Goal: Task Accomplishment & Management: Use online tool/utility

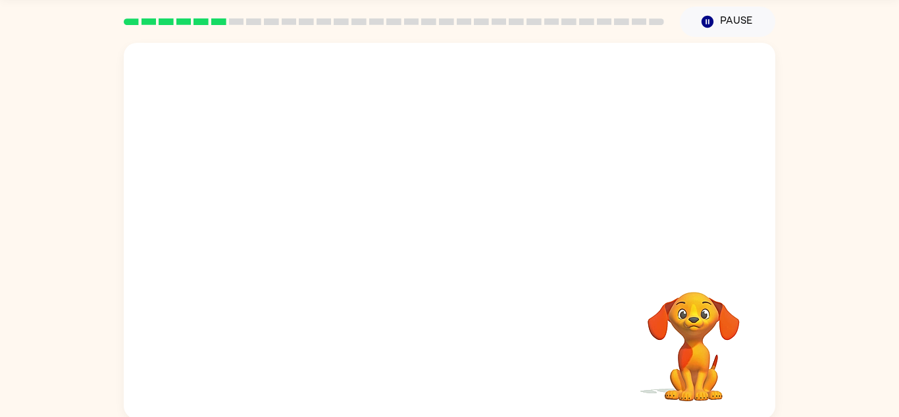
scroll to position [46, 0]
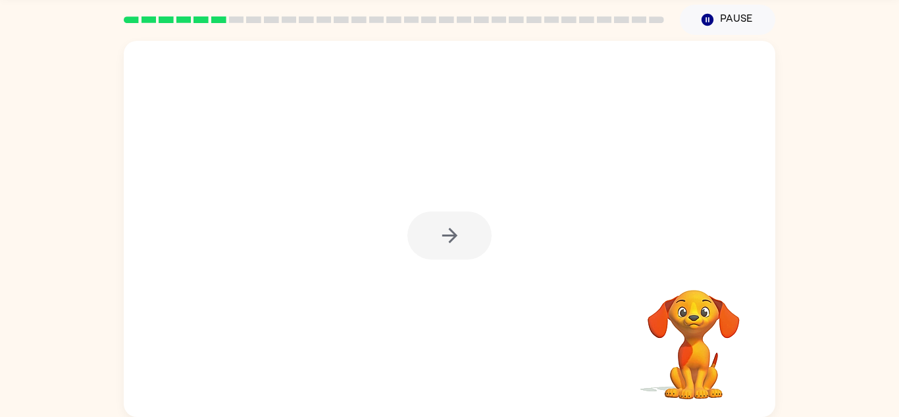
click at [447, 226] on div at bounding box center [450, 235] width 84 height 48
click at [452, 230] on icon "button" at bounding box center [449, 235] width 15 height 15
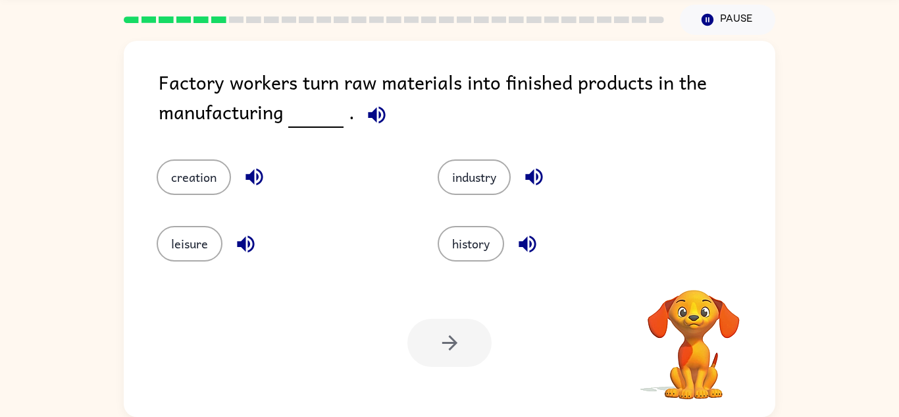
click at [368, 117] on icon "button" at bounding box center [376, 114] width 17 height 17
click at [246, 170] on icon "button" at bounding box center [254, 176] width 23 height 23
click at [250, 228] on button "button" at bounding box center [246, 244] width 34 height 34
click at [531, 183] on icon "button" at bounding box center [534, 176] width 23 height 23
click at [519, 238] on icon "button" at bounding box center [527, 243] width 23 height 23
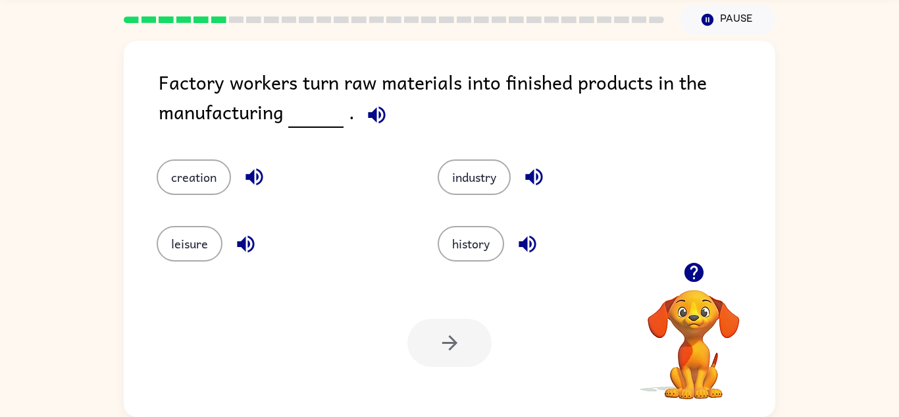
click at [253, 175] on icon "button" at bounding box center [254, 177] width 17 height 17
click at [230, 238] on button "button" at bounding box center [246, 244] width 34 height 34
click at [211, 162] on button "creation" at bounding box center [194, 177] width 74 height 36
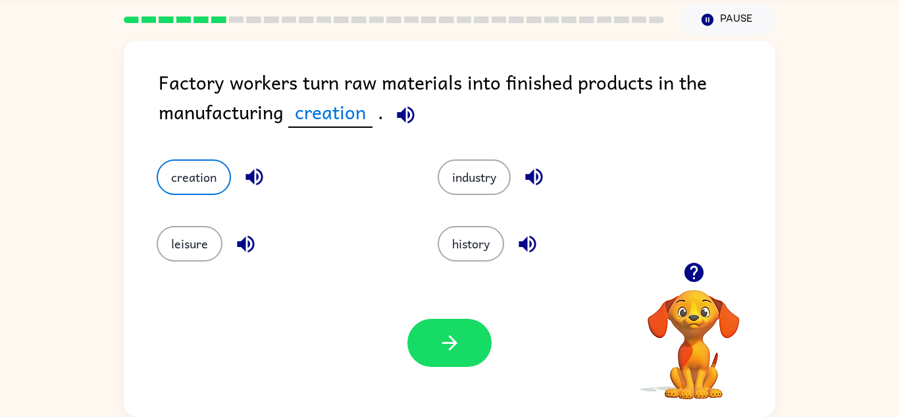
click at [488, 360] on div at bounding box center [450, 343] width 84 height 48
click at [466, 346] on button "button" at bounding box center [450, 343] width 84 height 48
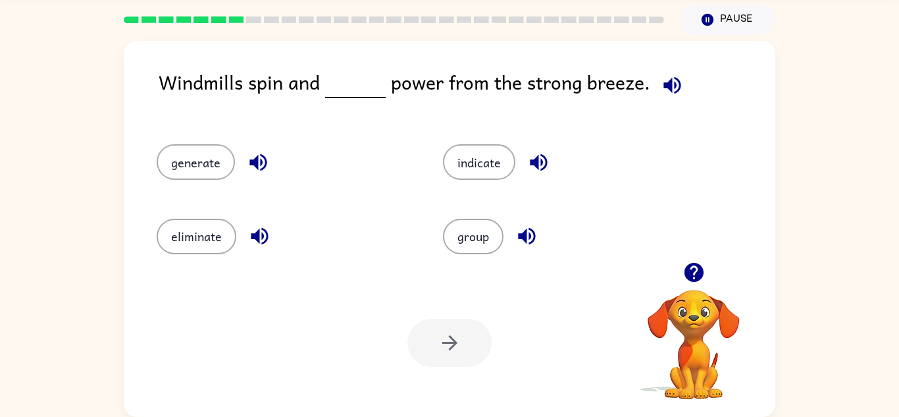
click at [670, 90] on icon "button" at bounding box center [672, 85] width 23 height 23
click at [250, 165] on icon "button" at bounding box center [258, 162] width 17 height 17
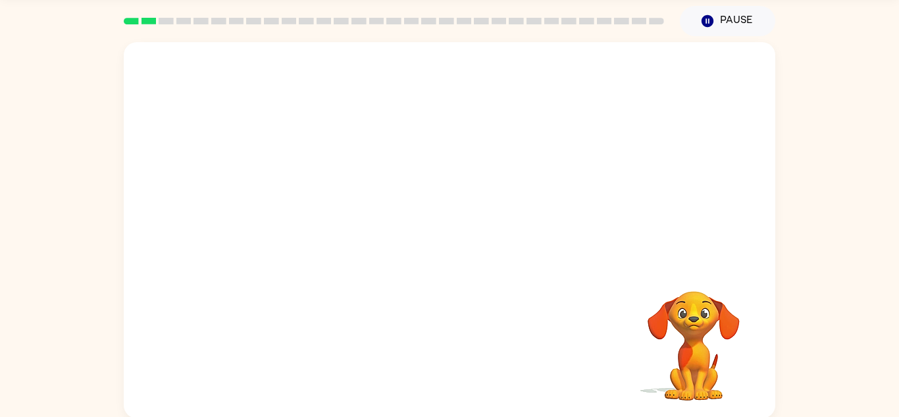
scroll to position [46, 0]
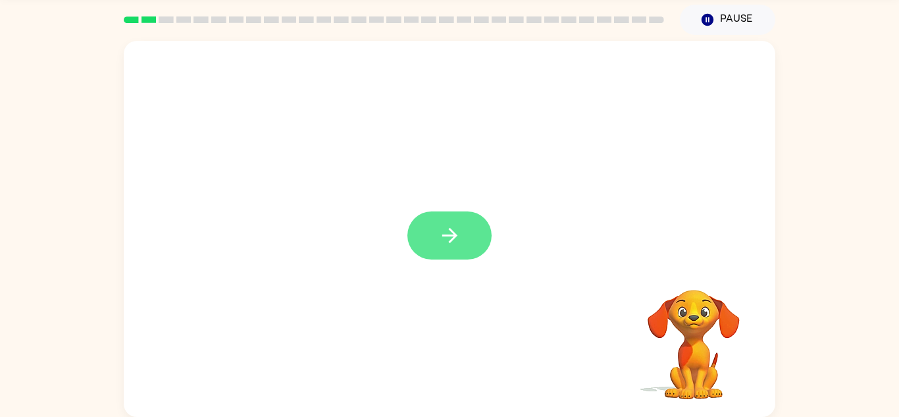
click at [449, 235] on icon "button" at bounding box center [449, 235] width 15 height 15
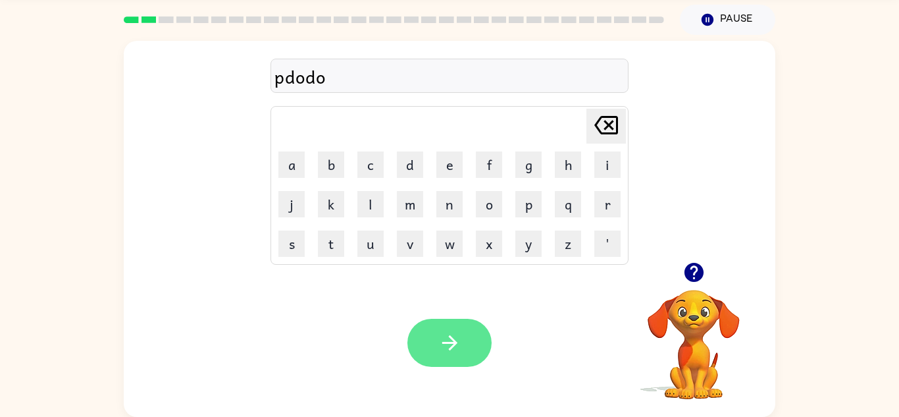
click at [457, 347] on icon "button" at bounding box center [450, 342] width 23 height 23
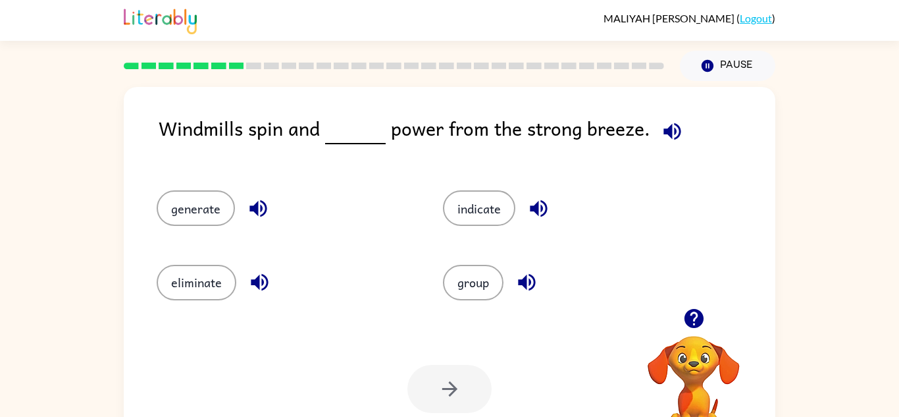
click at [253, 202] on icon "button" at bounding box center [258, 208] width 23 height 23
click at [228, 203] on button "generate" at bounding box center [196, 208] width 78 height 36
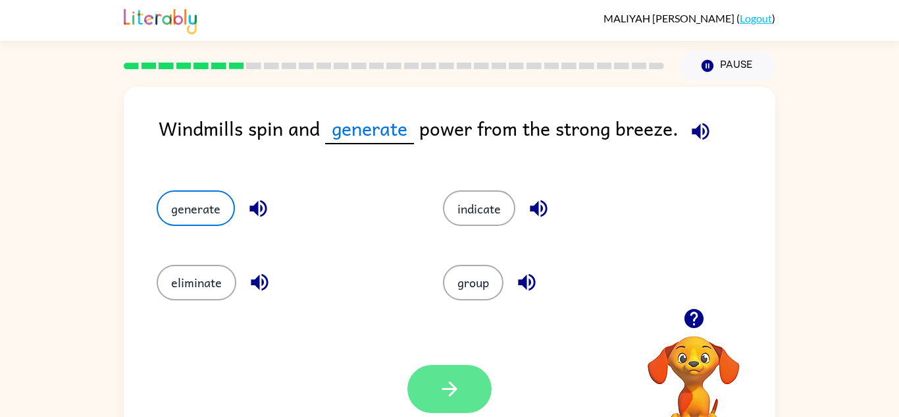
click at [459, 391] on icon "button" at bounding box center [450, 388] width 23 height 23
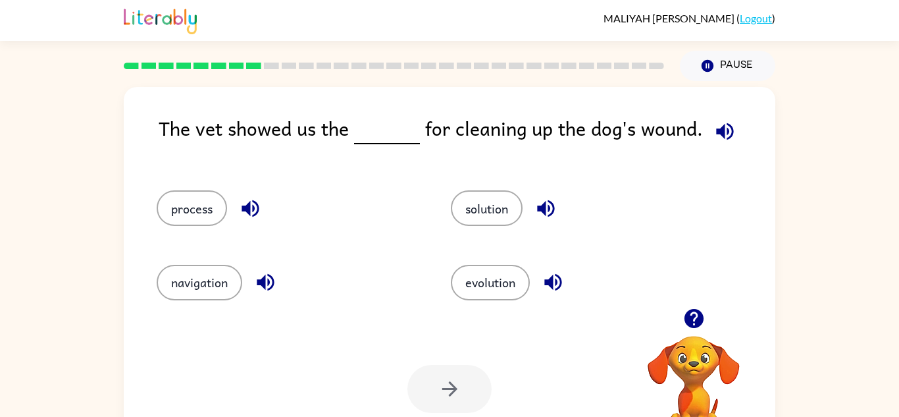
click at [723, 133] on icon "button" at bounding box center [724, 130] width 17 height 17
click at [198, 208] on button "process" at bounding box center [192, 208] width 70 height 36
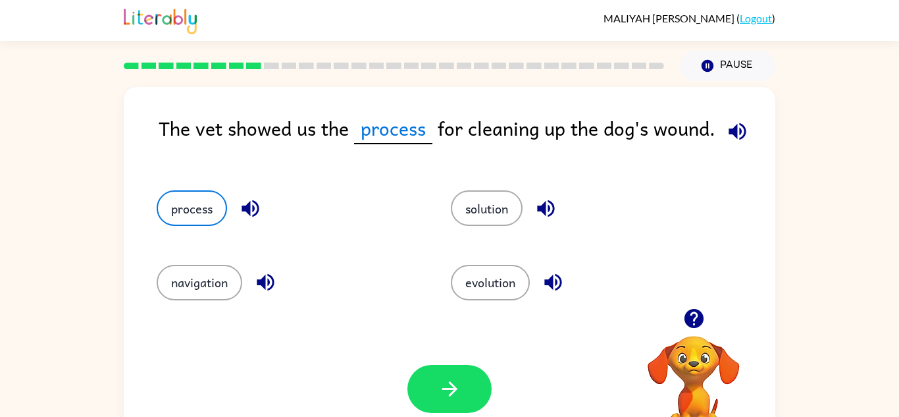
click at [244, 201] on icon "button" at bounding box center [250, 208] width 23 height 23
click at [279, 271] on button "button" at bounding box center [266, 282] width 34 height 34
click at [568, 261] on div "evolution" at bounding box center [573, 277] width 294 height 74
click at [545, 216] on icon "button" at bounding box center [546, 208] width 23 height 23
click at [553, 292] on icon "button" at bounding box center [553, 282] width 23 height 23
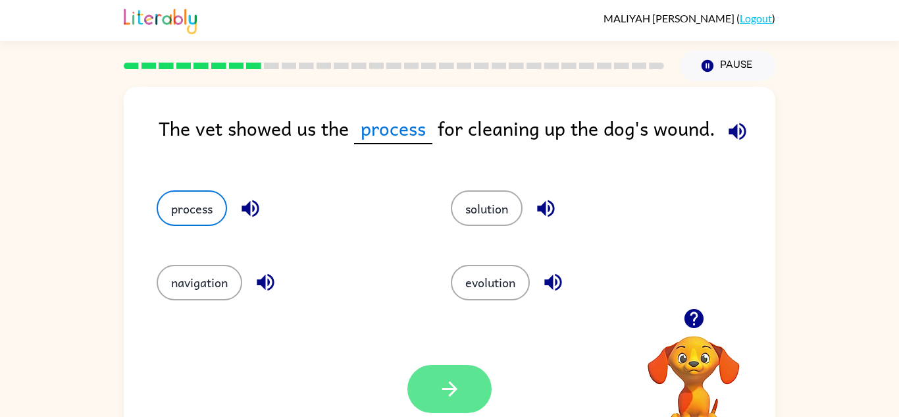
click at [471, 382] on button "button" at bounding box center [450, 389] width 84 height 48
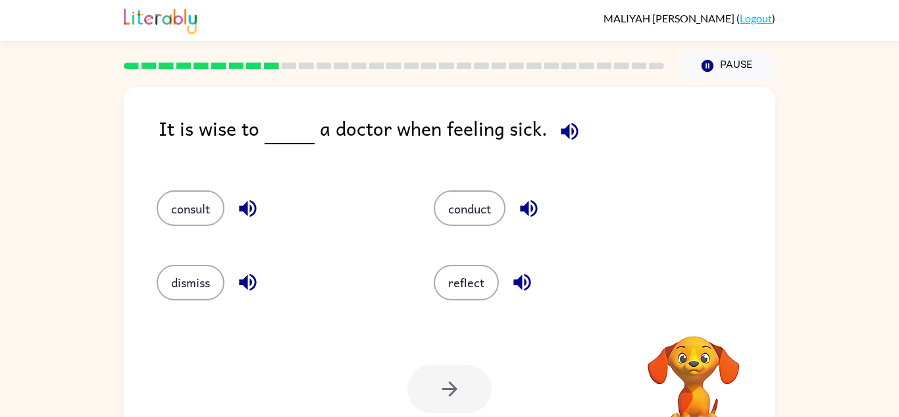
click at [562, 136] on icon "button" at bounding box center [569, 130] width 17 height 17
click at [189, 201] on button "consult" at bounding box center [191, 208] width 68 height 36
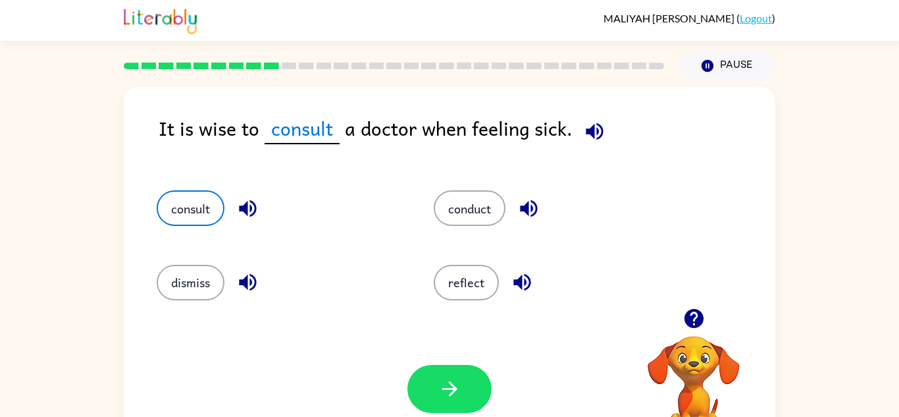
click at [246, 196] on button "button" at bounding box center [248, 209] width 34 height 34
click at [253, 275] on icon "button" at bounding box center [247, 282] width 23 height 23
click at [518, 203] on button "button" at bounding box center [529, 209] width 34 height 34
click at [539, 216] on icon "button" at bounding box center [529, 208] width 23 height 23
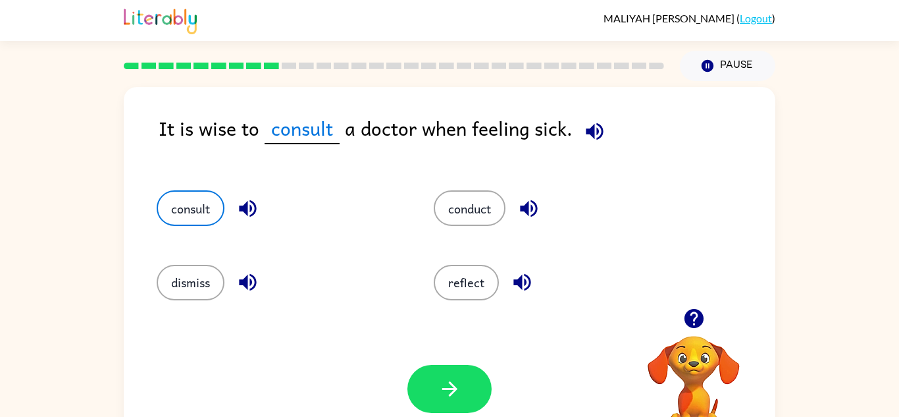
click at [531, 269] on button "button" at bounding box center [523, 282] width 34 height 34
click at [245, 209] on icon "button" at bounding box center [247, 208] width 17 height 17
click at [462, 396] on button "button" at bounding box center [450, 389] width 84 height 48
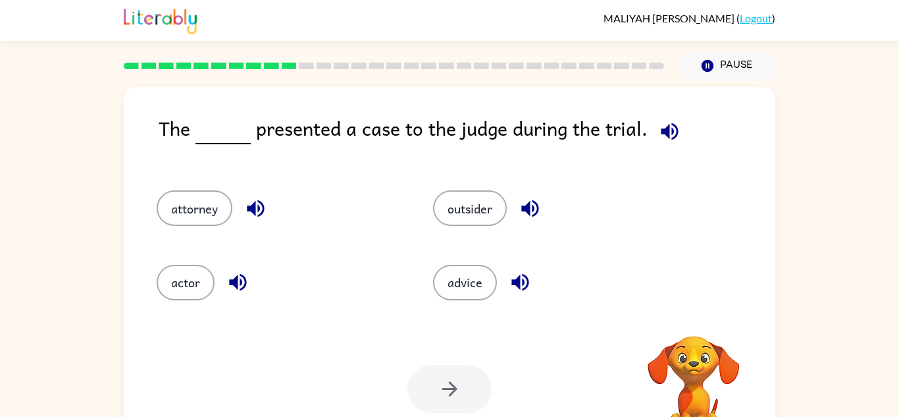
click at [675, 128] on icon "button" at bounding box center [669, 131] width 23 height 23
click at [263, 207] on icon "button" at bounding box center [255, 208] width 17 height 17
click at [240, 284] on icon "button" at bounding box center [237, 282] width 17 height 17
click at [529, 277] on icon "button" at bounding box center [520, 282] width 23 height 23
click at [533, 205] on icon "button" at bounding box center [530, 208] width 23 height 23
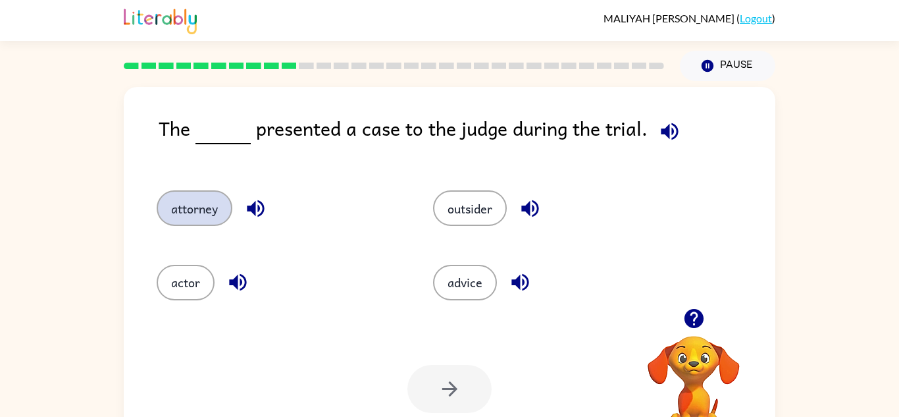
click at [201, 206] on button "attorney" at bounding box center [195, 208] width 76 height 36
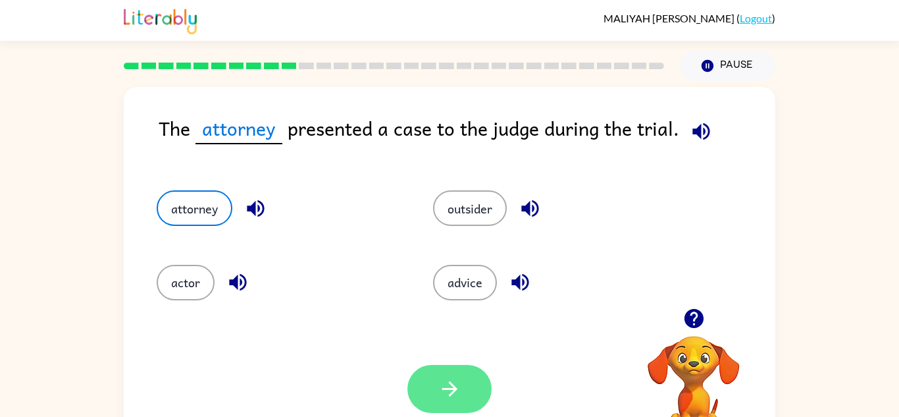
click at [456, 373] on button "button" at bounding box center [450, 389] width 84 height 48
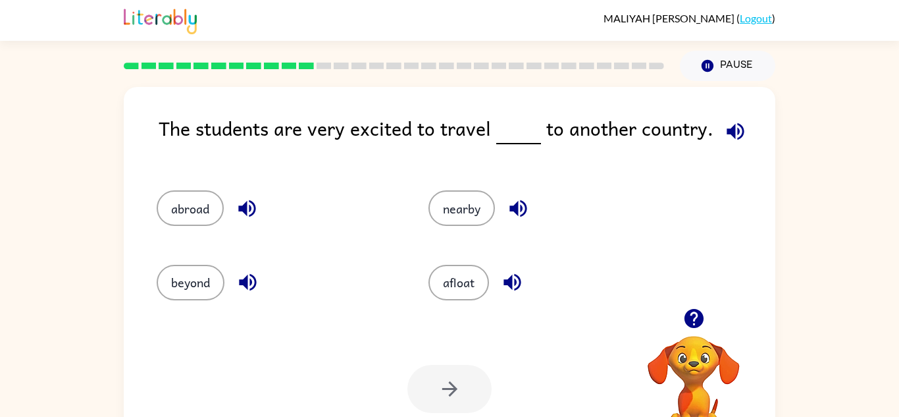
click at [745, 125] on button "button" at bounding box center [736, 132] width 34 height 34
click at [250, 210] on icon "button" at bounding box center [246, 208] width 17 height 17
click at [255, 284] on icon "button" at bounding box center [247, 282] width 17 height 17
click at [518, 200] on icon "button" at bounding box center [518, 208] width 23 height 23
click at [515, 274] on icon "button" at bounding box center [512, 282] width 23 height 23
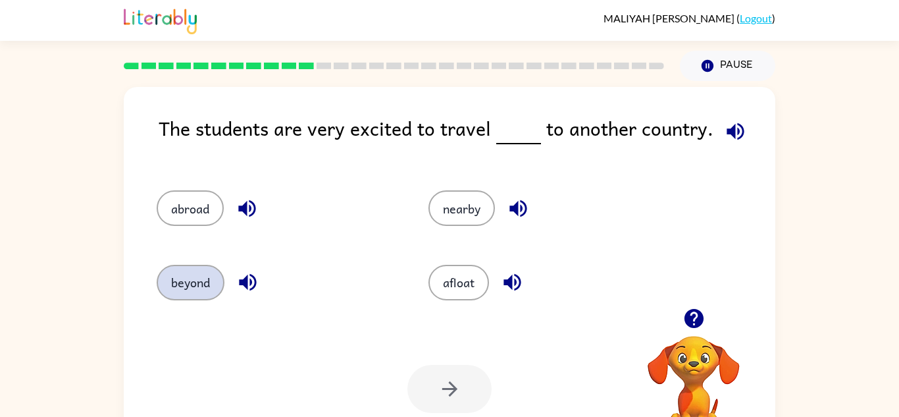
click at [209, 284] on button "beyond" at bounding box center [191, 283] width 68 height 36
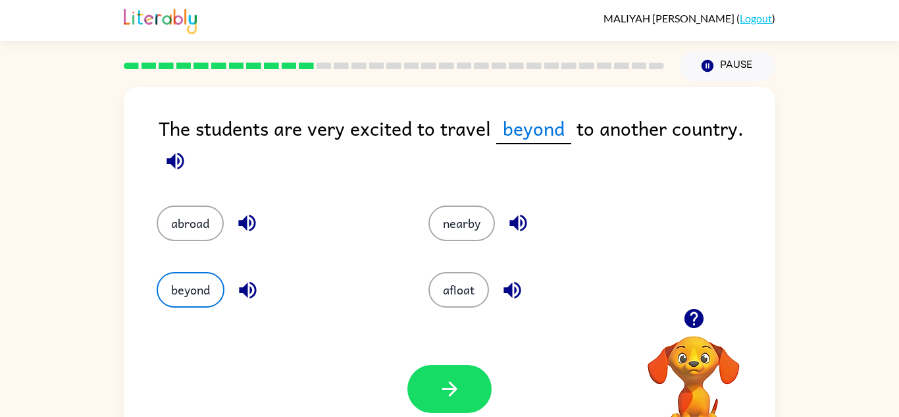
click at [248, 279] on icon "button" at bounding box center [247, 290] width 23 height 23
click at [481, 372] on button "button" at bounding box center [450, 389] width 84 height 48
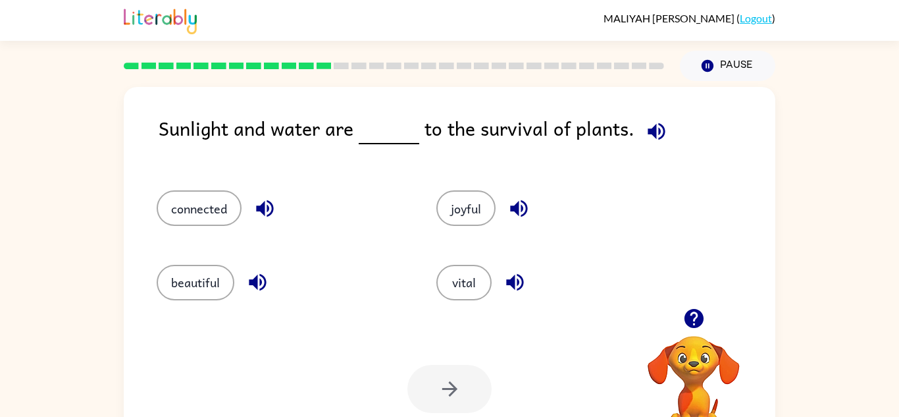
click at [264, 204] on icon "button" at bounding box center [264, 208] width 17 height 17
click at [255, 282] on icon "button" at bounding box center [257, 282] width 17 height 17
click at [506, 284] on icon "button" at bounding box center [514, 282] width 17 height 17
click at [452, 287] on button "vital" at bounding box center [464, 283] width 55 height 36
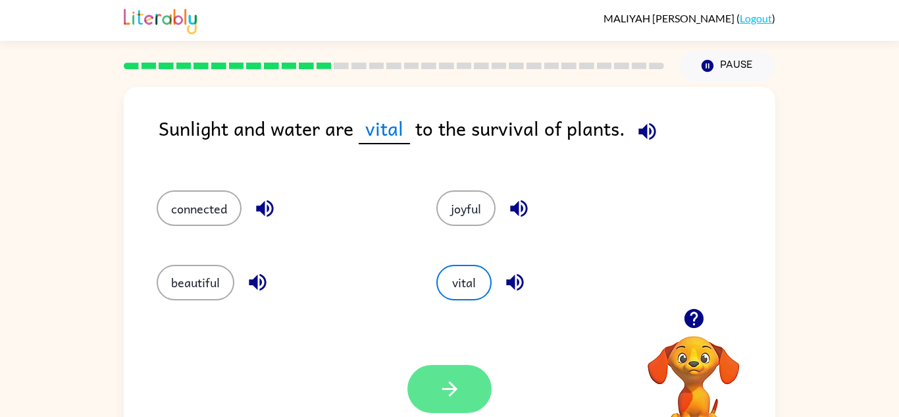
click at [466, 386] on button "button" at bounding box center [450, 389] width 84 height 48
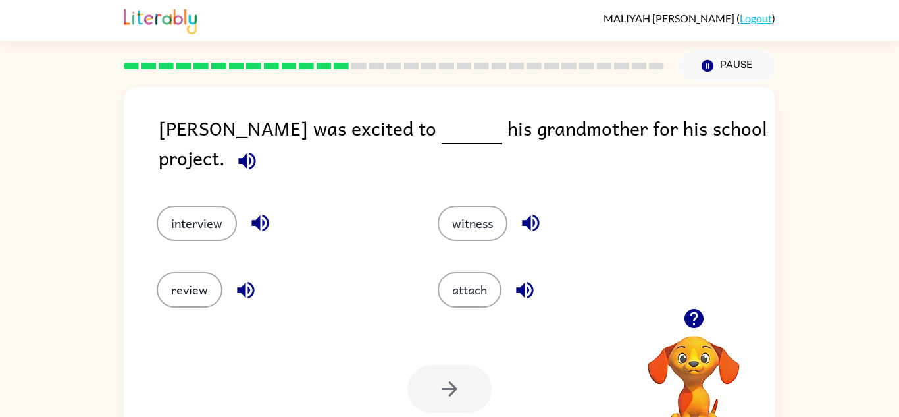
click at [259, 149] on icon "button" at bounding box center [247, 160] width 23 height 23
click at [259, 215] on icon "button" at bounding box center [260, 223] width 17 height 17
click at [257, 280] on button "button" at bounding box center [246, 290] width 34 height 34
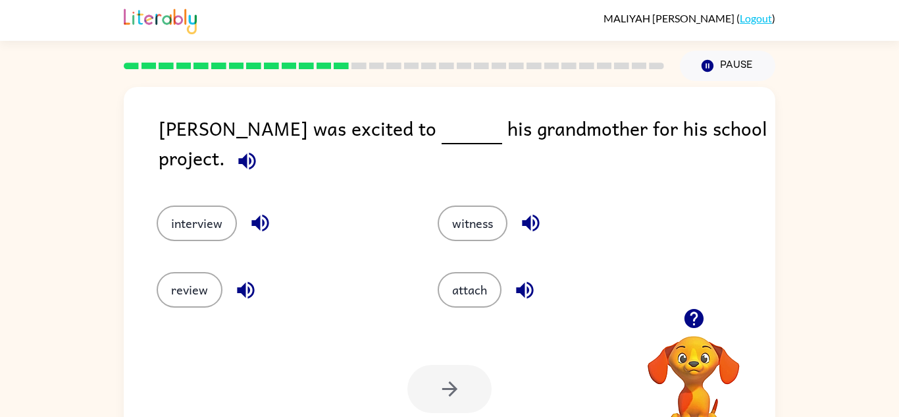
click at [529, 211] on icon "button" at bounding box center [530, 222] width 23 height 23
click at [533, 290] on icon "button" at bounding box center [525, 290] width 23 height 23
click at [213, 205] on button "interview" at bounding box center [197, 223] width 80 height 36
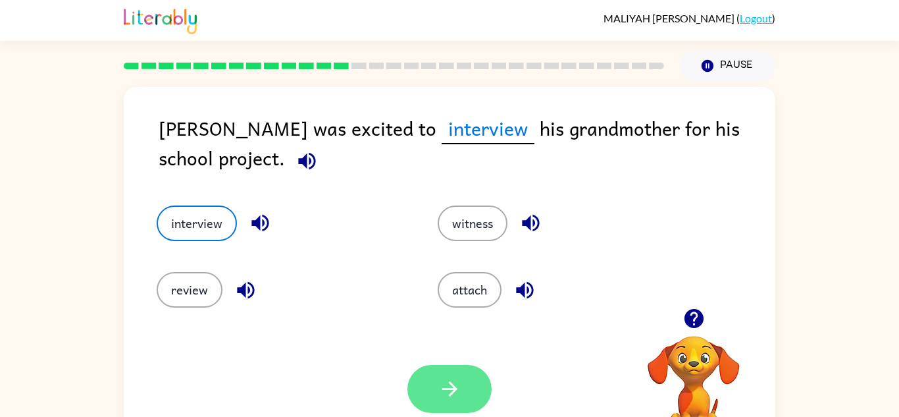
click at [471, 374] on button "button" at bounding box center [450, 389] width 84 height 48
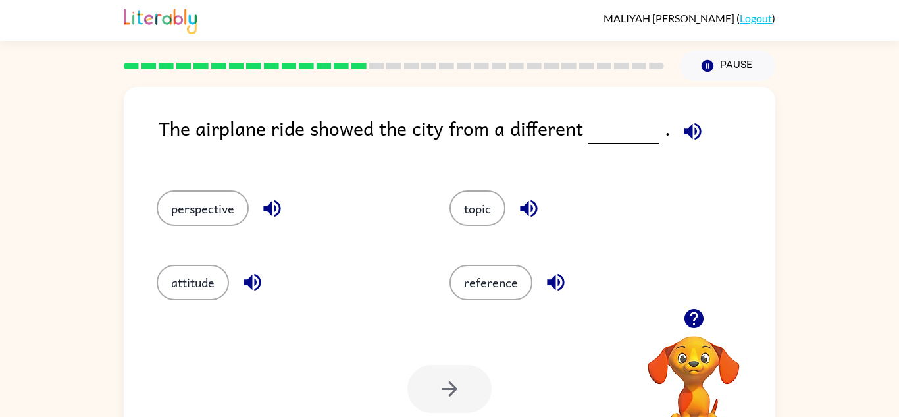
click at [681, 134] on icon "button" at bounding box center [692, 131] width 23 height 23
click at [265, 206] on icon "button" at bounding box center [271, 208] width 17 height 17
click at [248, 275] on icon "button" at bounding box center [252, 282] width 23 height 23
click at [519, 215] on icon "button" at bounding box center [529, 208] width 23 height 23
click at [562, 286] on icon "button" at bounding box center [555, 282] width 17 height 17
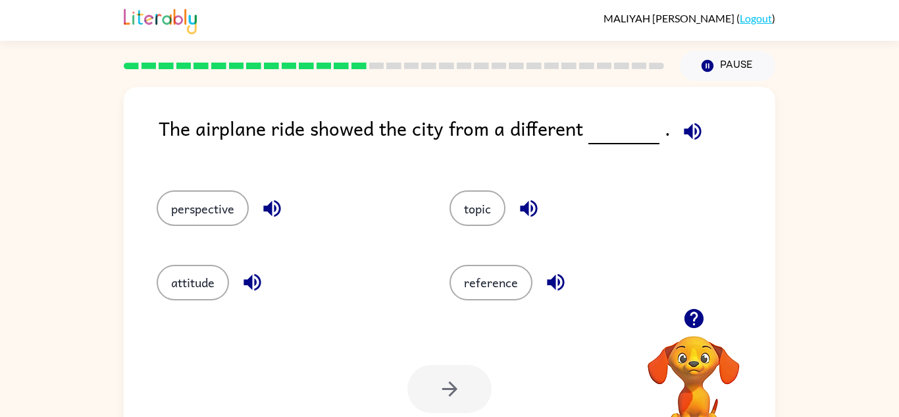
click at [268, 211] on icon "button" at bounding box center [271, 208] width 17 height 17
click at [548, 284] on icon "button" at bounding box center [555, 282] width 17 height 17
click at [246, 205] on button "perspective" at bounding box center [203, 208] width 92 height 36
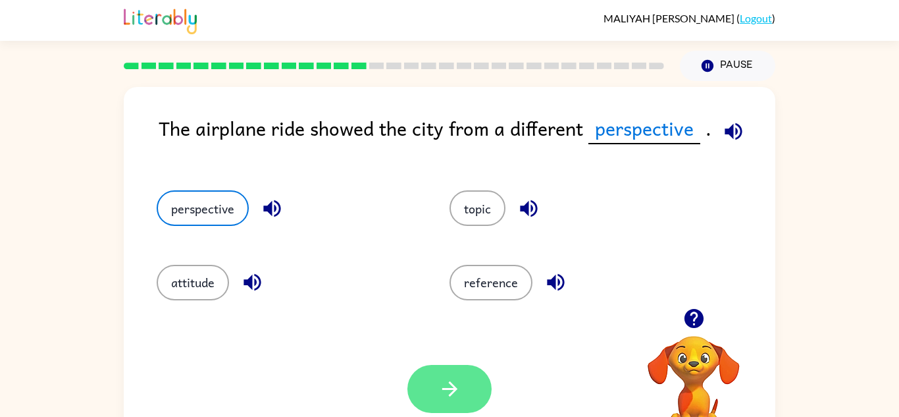
click at [438, 376] on button "button" at bounding box center [450, 389] width 84 height 48
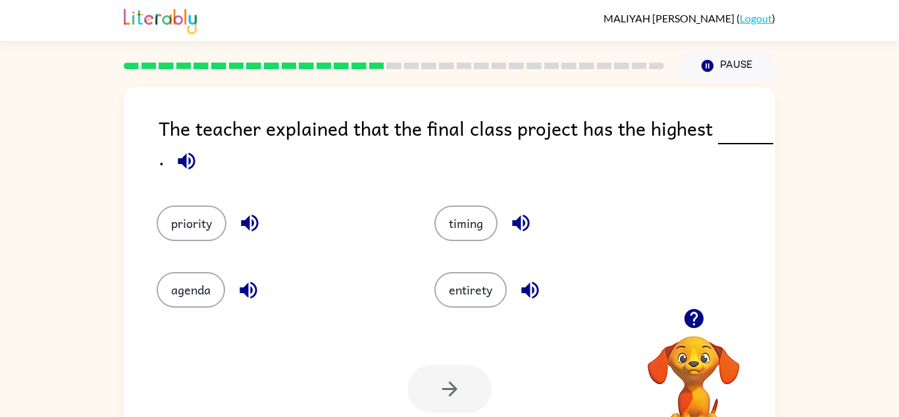
click at [180, 169] on icon "button" at bounding box center [186, 160] width 23 height 23
click at [256, 217] on icon "button" at bounding box center [249, 222] width 23 height 23
click at [252, 280] on icon "button" at bounding box center [248, 290] width 23 height 23
click at [519, 234] on icon "button" at bounding box center [521, 222] width 23 height 23
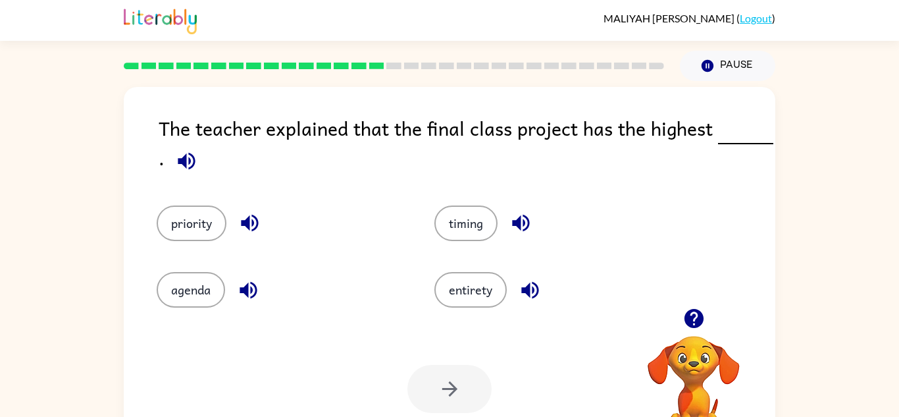
click at [529, 272] on div "entirety" at bounding box center [559, 290] width 248 height 36
click at [538, 296] on icon "button" at bounding box center [530, 290] width 23 height 23
click at [258, 217] on icon "button" at bounding box center [249, 222] width 23 height 23
click at [184, 221] on button "priority" at bounding box center [192, 223] width 70 height 36
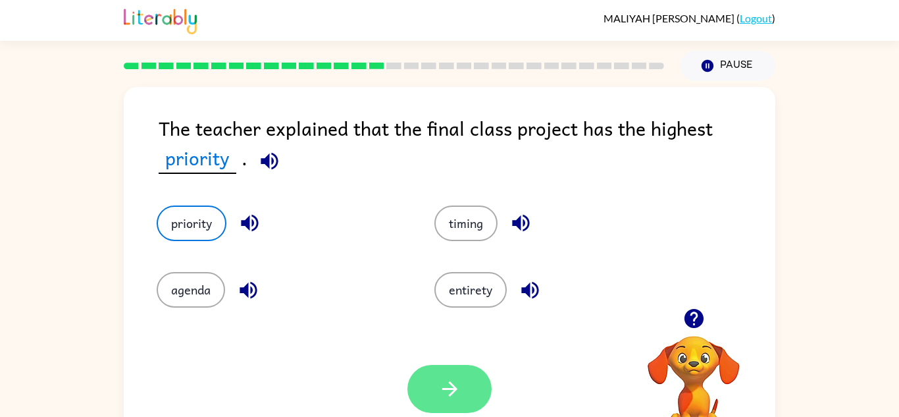
click at [432, 369] on button "button" at bounding box center [450, 389] width 84 height 48
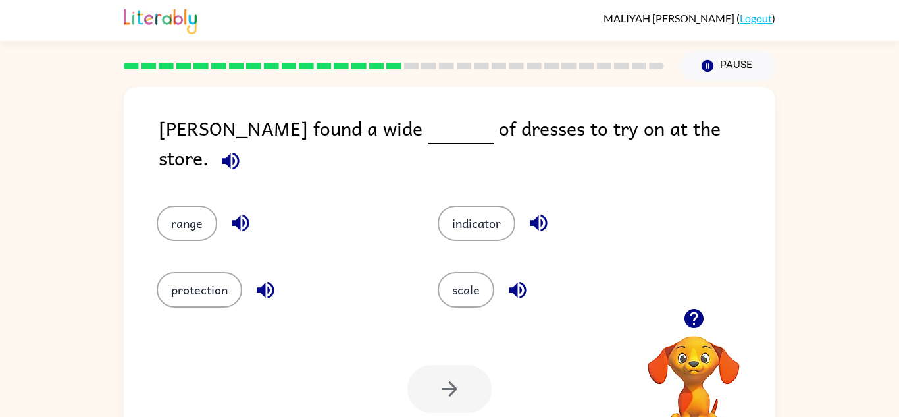
click at [242, 149] on icon "button" at bounding box center [230, 160] width 23 height 23
click at [242, 215] on icon "button" at bounding box center [240, 223] width 17 height 17
click at [181, 209] on button "range" at bounding box center [187, 223] width 61 height 36
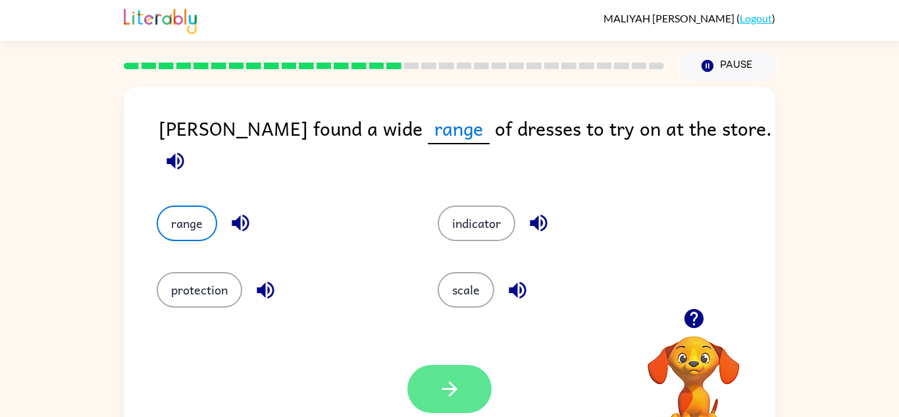
click at [448, 373] on button "button" at bounding box center [450, 389] width 84 height 48
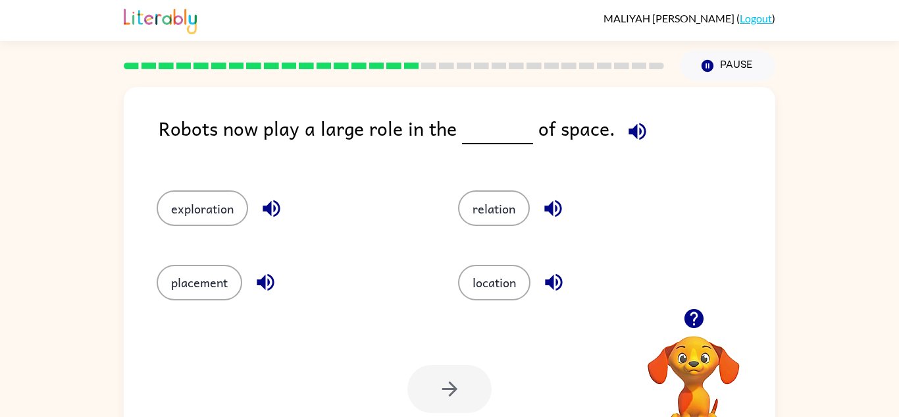
click at [632, 120] on icon "button" at bounding box center [637, 131] width 23 height 23
click at [272, 201] on icon "button" at bounding box center [271, 208] width 23 height 23
click at [263, 287] on icon "button" at bounding box center [265, 282] width 17 height 17
click at [568, 224] on div "relation" at bounding box center [593, 208] width 271 height 36
click at [551, 204] on icon "button" at bounding box center [553, 208] width 17 height 17
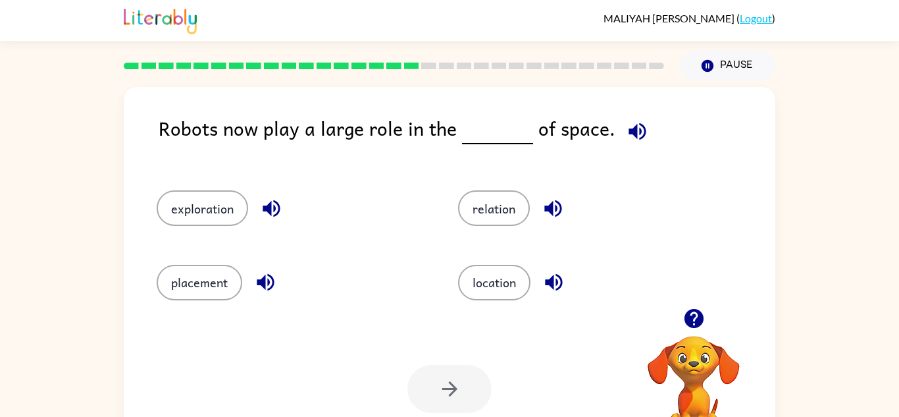
click at [554, 271] on icon "button" at bounding box center [554, 282] width 23 height 23
click at [542, 209] on icon "button" at bounding box center [553, 208] width 23 height 23
click at [265, 200] on icon "button" at bounding box center [271, 208] width 23 height 23
click at [267, 275] on icon "button" at bounding box center [265, 282] width 17 height 17
click at [219, 219] on button "exploration" at bounding box center [203, 208] width 92 height 36
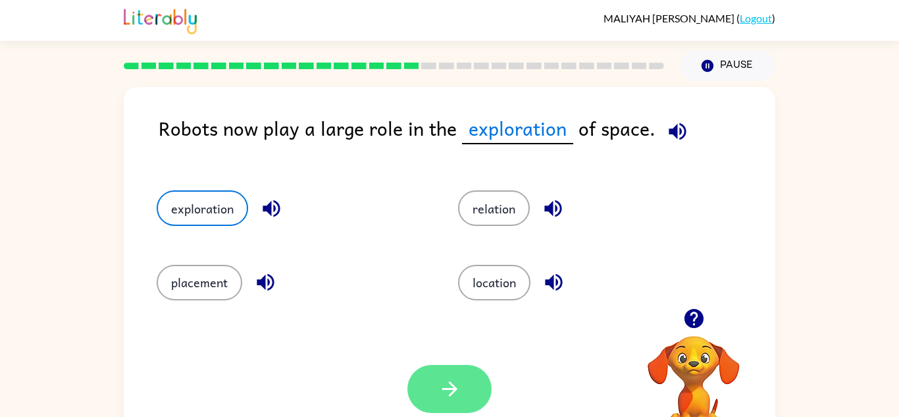
click at [452, 370] on button "button" at bounding box center [450, 389] width 84 height 48
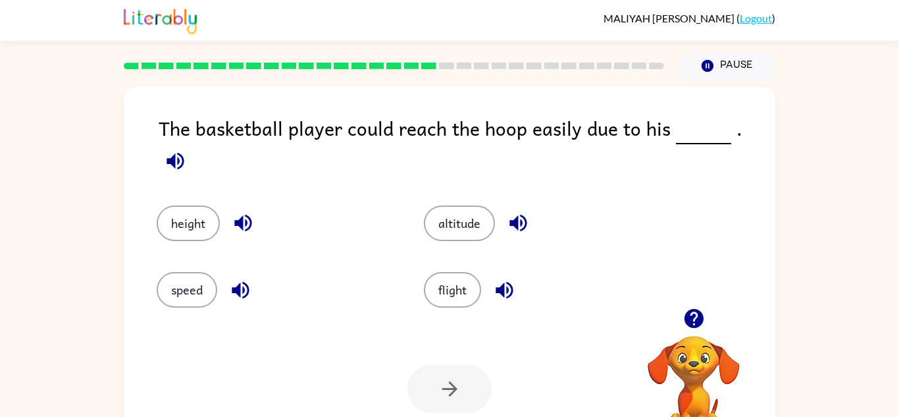
click at [192, 144] on button "button" at bounding box center [176, 161] width 34 height 34
click at [234, 215] on icon "button" at bounding box center [242, 223] width 17 height 17
click at [161, 205] on button "height" at bounding box center [188, 223] width 63 height 36
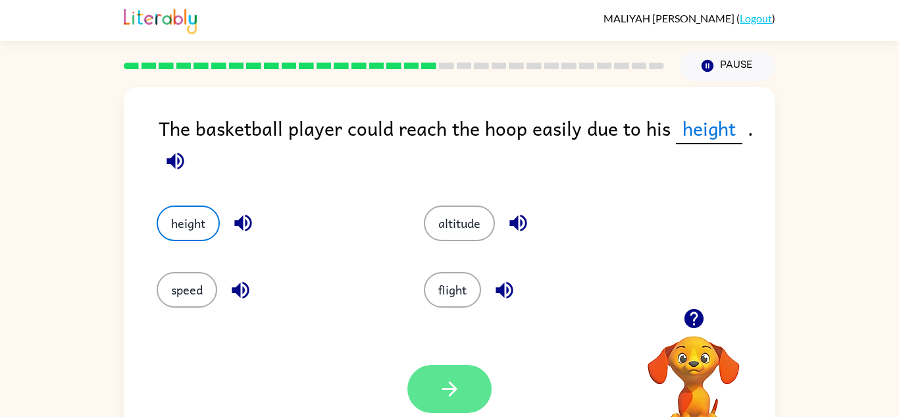
click at [456, 388] on icon "button" at bounding box center [449, 388] width 15 height 15
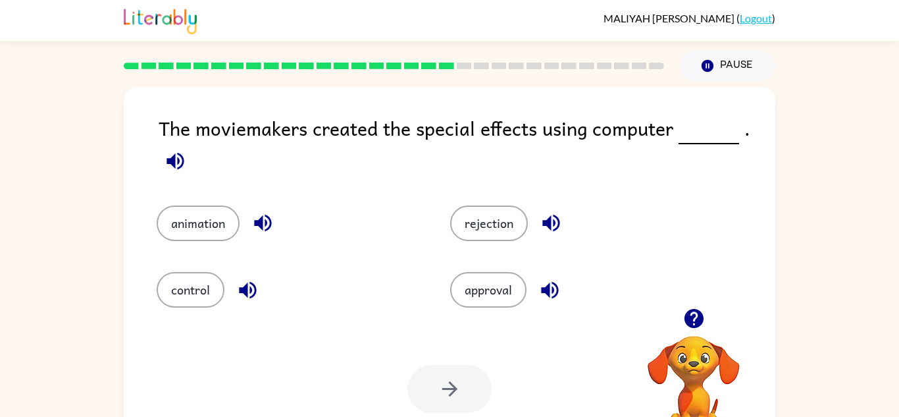
click at [174, 151] on icon "button" at bounding box center [175, 160] width 23 height 23
click at [248, 285] on icon "button" at bounding box center [247, 289] width 17 height 17
click at [550, 217] on icon "button" at bounding box center [551, 222] width 23 height 23
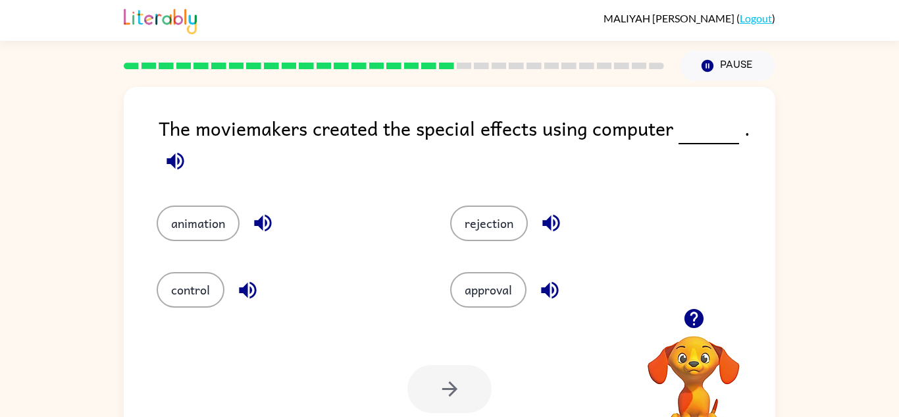
click at [549, 294] on icon "button" at bounding box center [549, 289] width 17 height 17
click at [511, 295] on button "approval" at bounding box center [488, 290] width 76 height 36
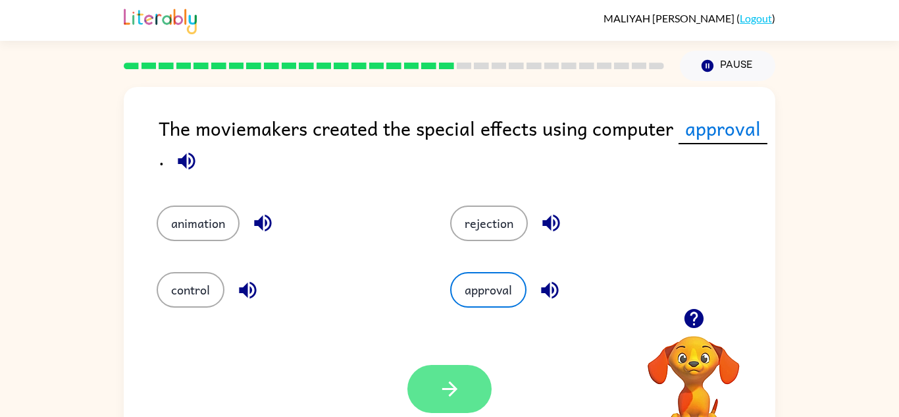
click at [471, 383] on button "button" at bounding box center [450, 389] width 84 height 48
click at [471, 383] on div at bounding box center [450, 389] width 84 height 48
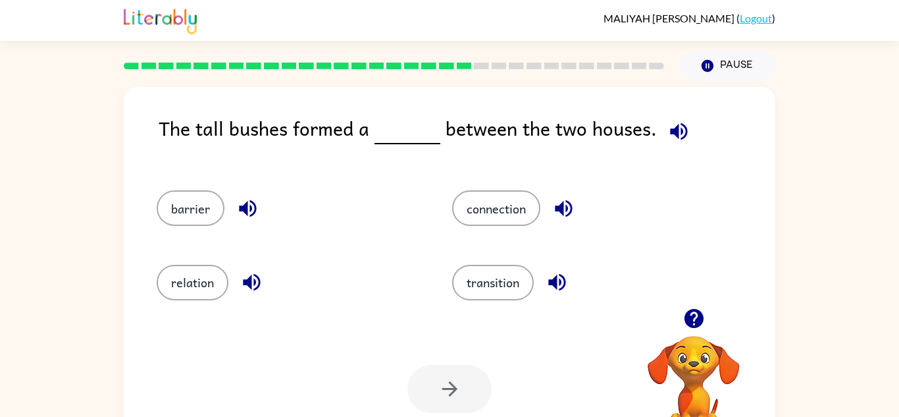
click at [670, 130] on icon "button" at bounding box center [678, 130] width 17 height 17
click at [255, 222] on button "button" at bounding box center [248, 209] width 34 height 34
click at [269, 276] on div "relation" at bounding box center [289, 283] width 265 height 36
click at [258, 275] on icon "button" at bounding box center [251, 282] width 23 height 23
click at [555, 280] on icon "button" at bounding box center [556, 282] width 17 height 17
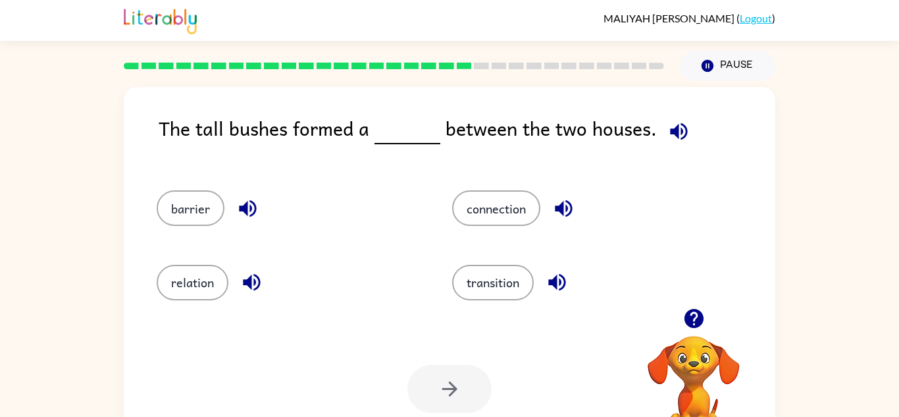
click at [556, 206] on icon "button" at bounding box center [563, 208] width 23 height 23
click at [178, 287] on button "relation" at bounding box center [193, 283] width 72 height 36
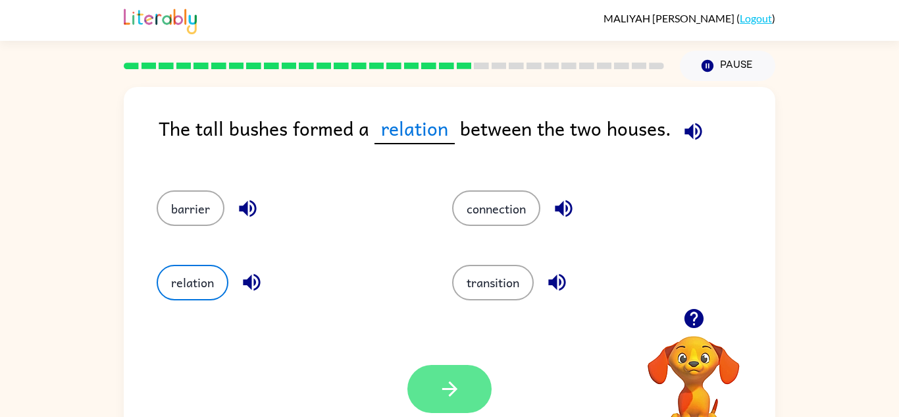
click at [473, 377] on button "button" at bounding box center [450, 389] width 84 height 48
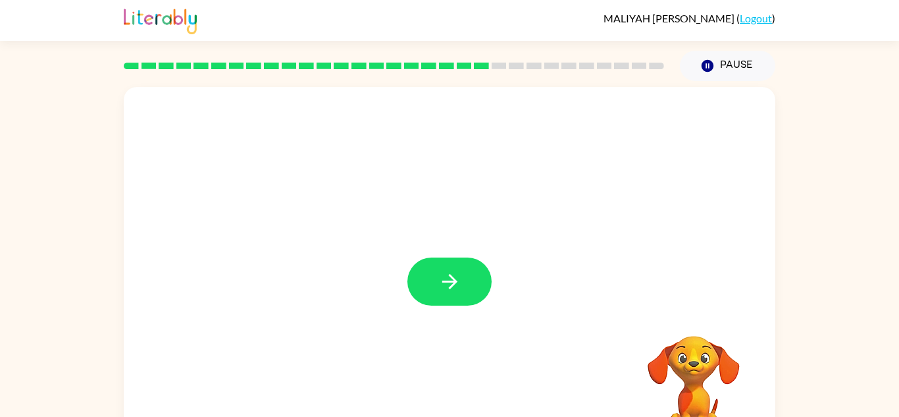
click at [455, 263] on button "button" at bounding box center [450, 281] width 84 height 48
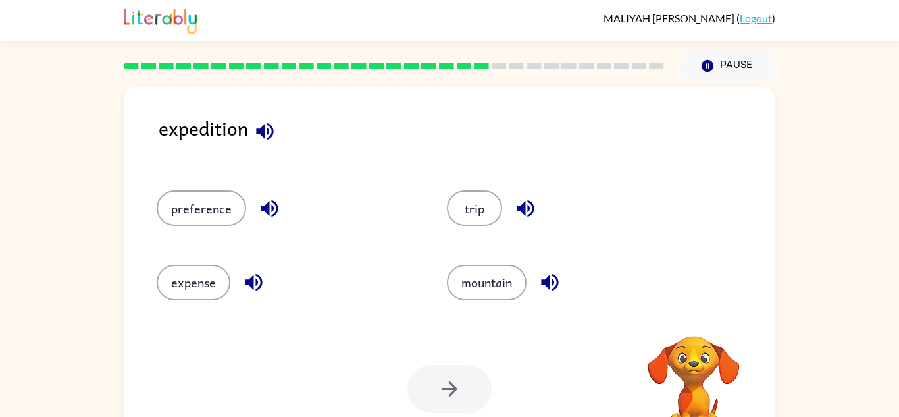
click at [262, 131] on icon "button" at bounding box center [264, 130] width 17 height 17
click at [280, 207] on button "button" at bounding box center [270, 209] width 34 height 34
click at [251, 288] on icon "button" at bounding box center [253, 282] width 23 height 23
click at [550, 279] on icon "button" at bounding box center [550, 282] width 23 height 23
click at [520, 207] on icon "button" at bounding box center [525, 208] width 17 height 17
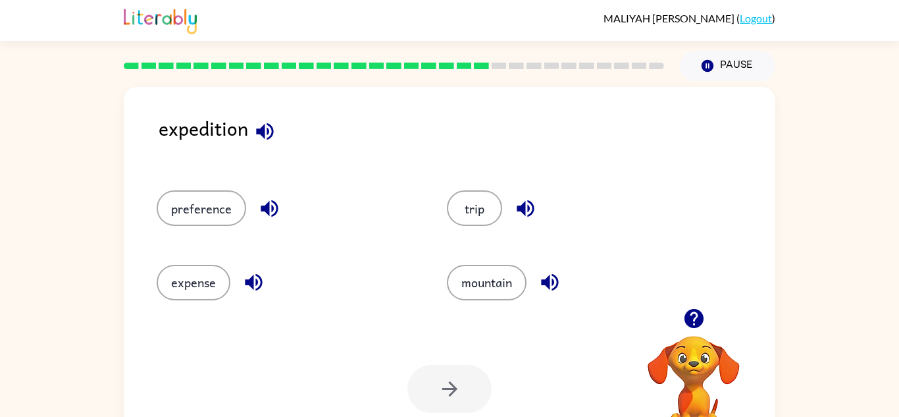
click at [509, 205] on button "button" at bounding box center [526, 209] width 34 height 34
click at [491, 201] on button "trip" at bounding box center [474, 208] width 55 height 36
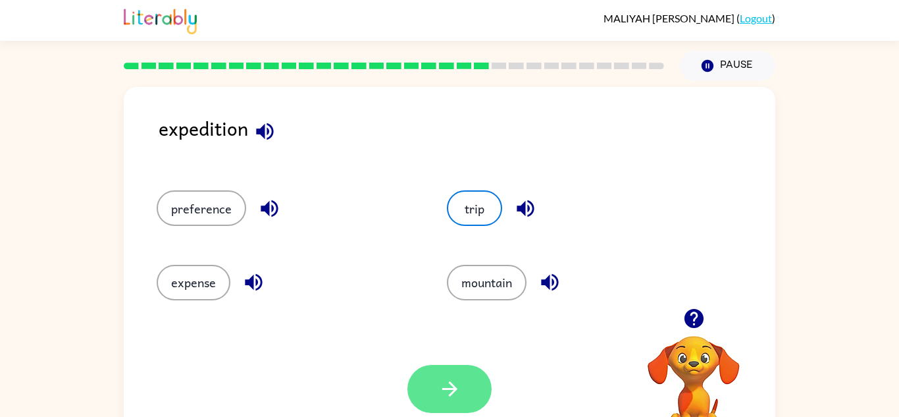
click at [444, 377] on icon "button" at bounding box center [450, 388] width 23 height 23
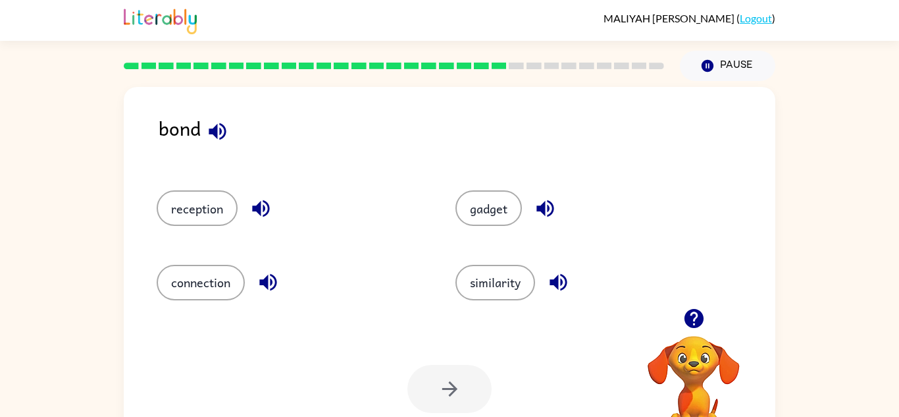
click at [223, 130] on icon "button" at bounding box center [217, 131] width 23 height 23
click at [252, 207] on icon "button" at bounding box center [261, 208] width 23 height 23
click at [267, 269] on button "button" at bounding box center [269, 282] width 34 height 34
click at [549, 298] on div "similarity" at bounding box center [590, 283] width 269 height 36
click at [556, 275] on icon "button" at bounding box center [558, 282] width 23 height 23
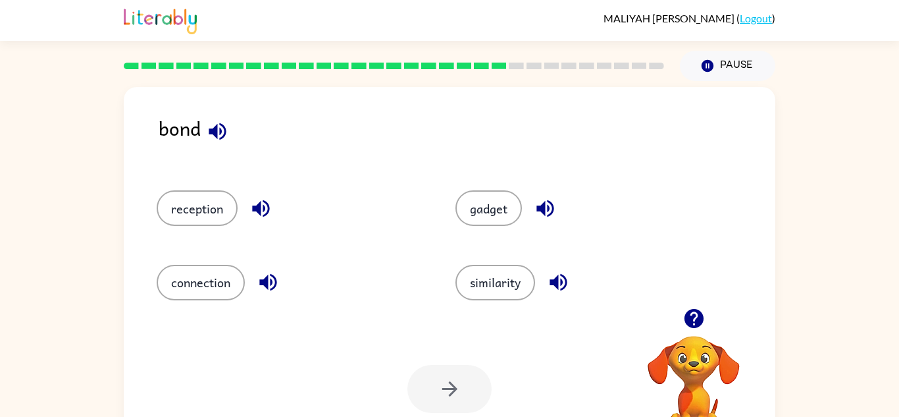
click at [543, 209] on icon "button" at bounding box center [545, 208] width 17 height 17
click at [186, 274] on button "connection" at bounding box center [201, 283] width 88 height 36
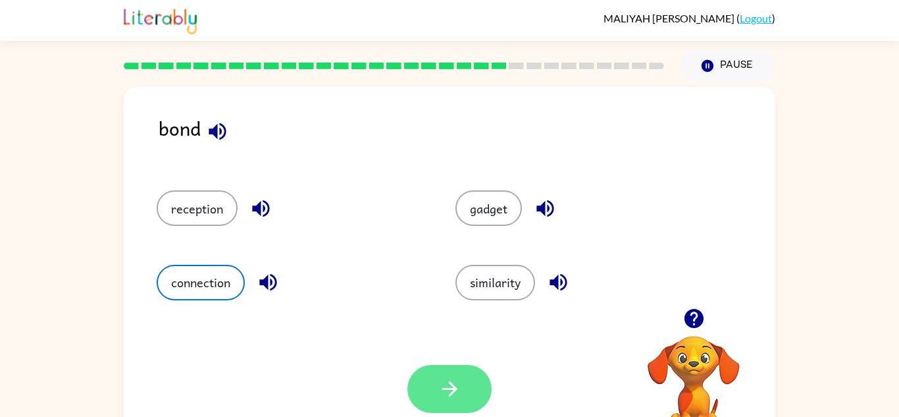
click at [456, 392] on icon "button" at bounding box center [450, 388] width 23 height 23
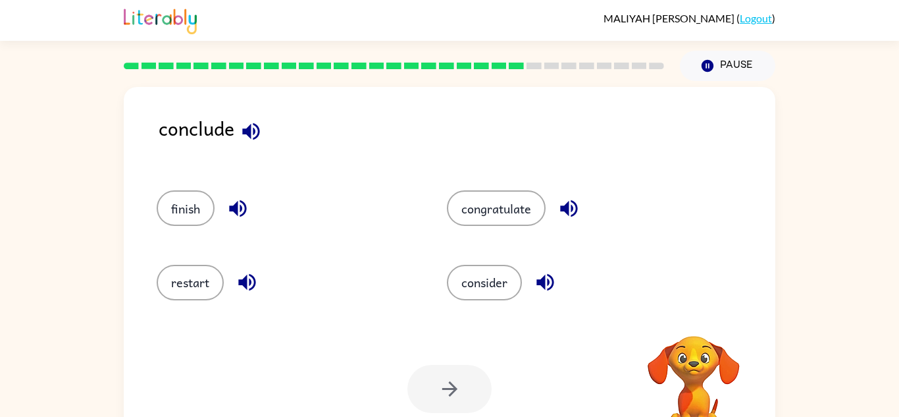
click at [247, 106] on div "conclude finish congratulate restart consider Your browser must support playing…" at bounding box center [450, 275] width 652 height 376
click at [250, 127] on icon "button" at bounding box center [250, 130] width 17 height 17
click at [230, 196] on button "button" at bounding box center [238, 209] width 34 height 34
click at [242, 221] on button "button" at bounding box center [238, 209] width 34 height 34
click at [247, 261] on div "restart" at bounding box center [277, 277] width 290 height 74
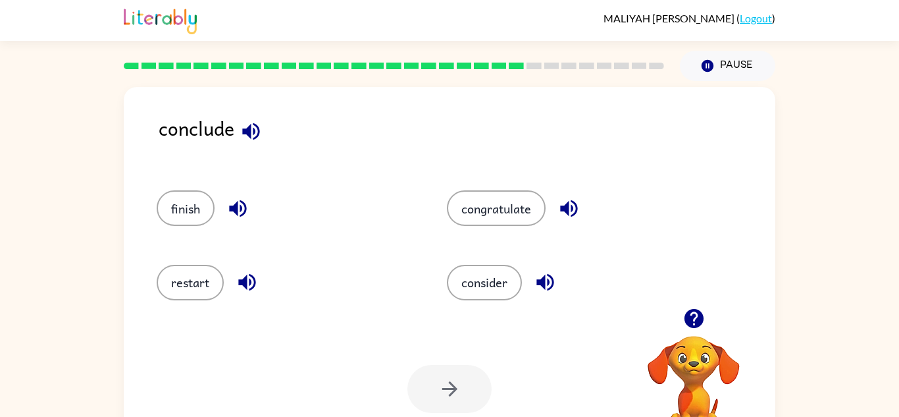
click at [250, 279] on icon "button" at bounding box center [247, 282] width 23 height 23
click at [572, 215] on icon "button" at bounding box center [569, 208] width 23 height 23
click at [545, 283] on icon "button" at bounding box center [545, 282] width 17 height 17
click at [504, 283] on button "consider" at bounding box center [484, 283] width 75 height 36
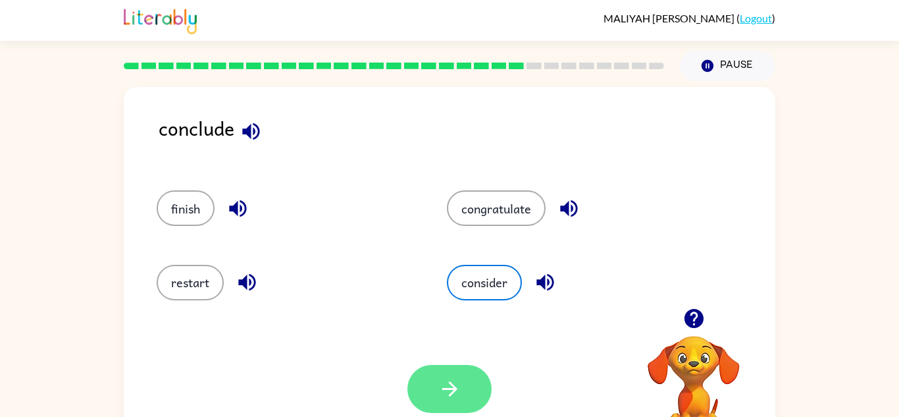
click at [473, 390] on button "button" at bounding box center [450, 389] width 84 height 48
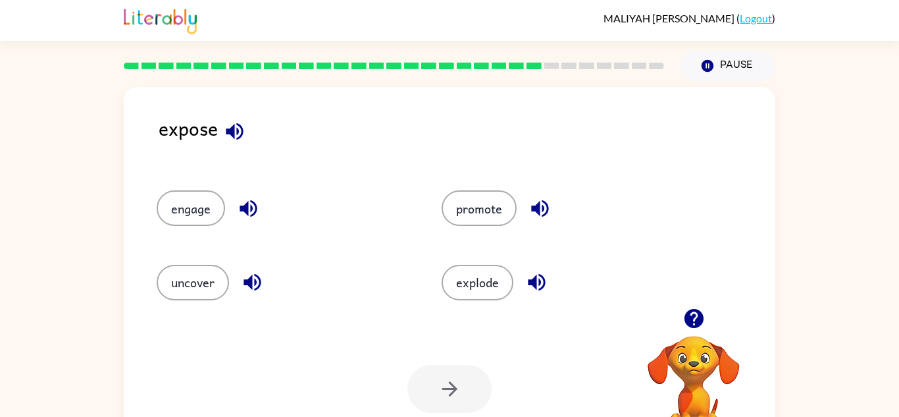
click at [233, 124] on icon "button" at bounding box center [234, 130] width 17 height 17
click at [248, 194] on button "button" at bounding box center [249, 209] width 34 height 34
click at [209, 281] on button "uncover" at bounding box center [193, 283] width 72 height 36
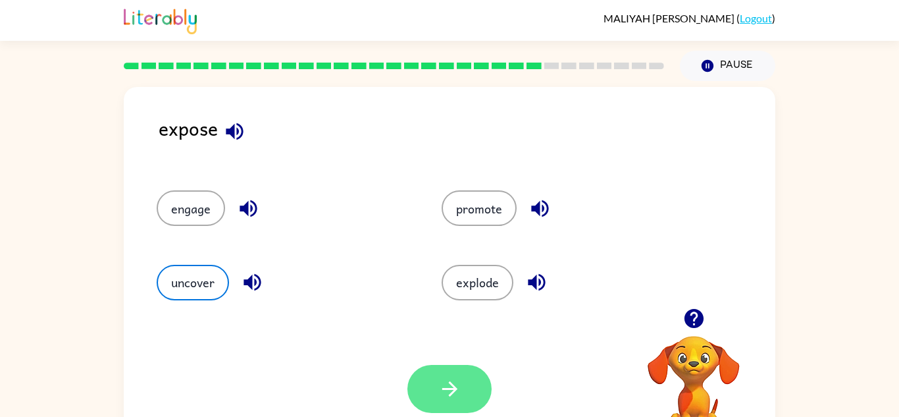
click at [435, 366] on button "button" at bounding box center [450, 389] width 84 height 48
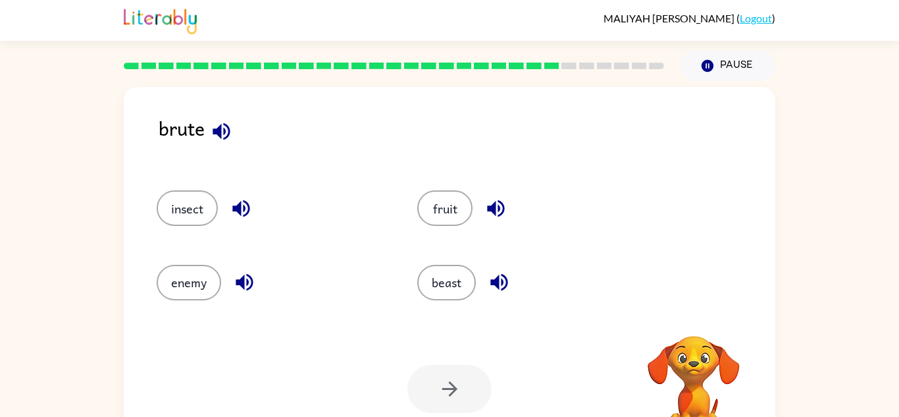
click at [224, 130] on icon "button" at bounding box center [221, 130] width 17 height 17
click at [244, 207] on icon "button" at bounding box center [240, 208] width 17 height 17
click at [249, 273] on icon "button" at bounding box center [244, 282] width 23 height 23
click at [488, 201] on icon "button" at bounding box center [496, 208] width 23 height 23
click at [491, 288] on icon "button" at bounding box center [499, 282] width 23 height 23
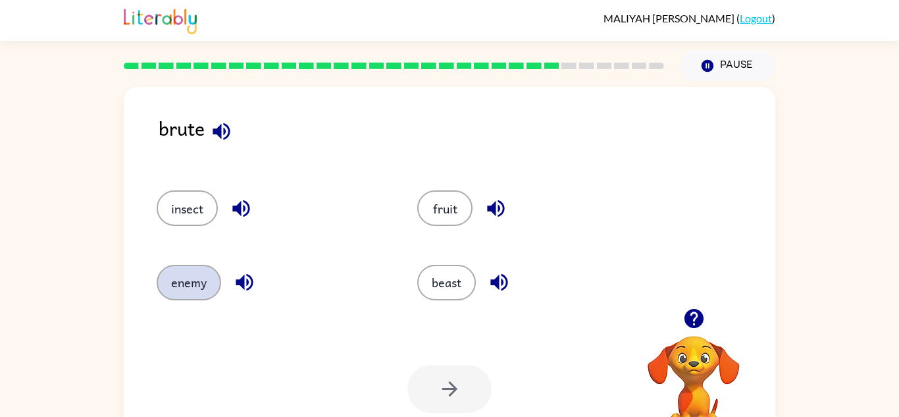
click at [209, 279] on button "enemy" at bounding box center [189, 283] width 65 height 36
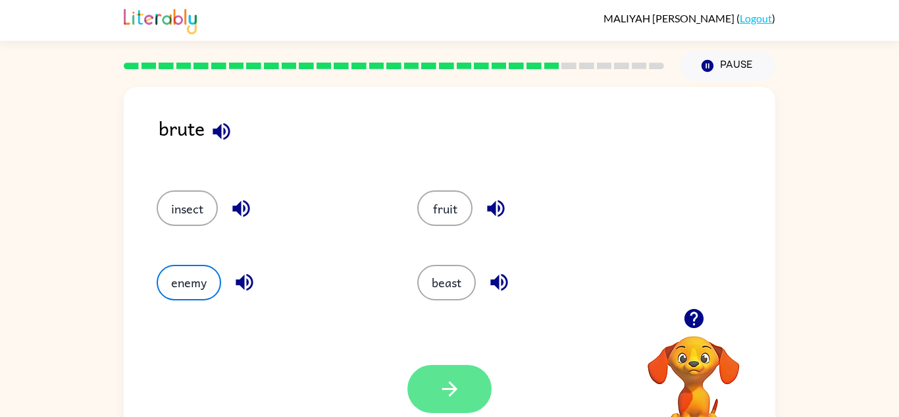
click at [442, 372] on button "button" at bounding box center [450, 389] width 84 height 48
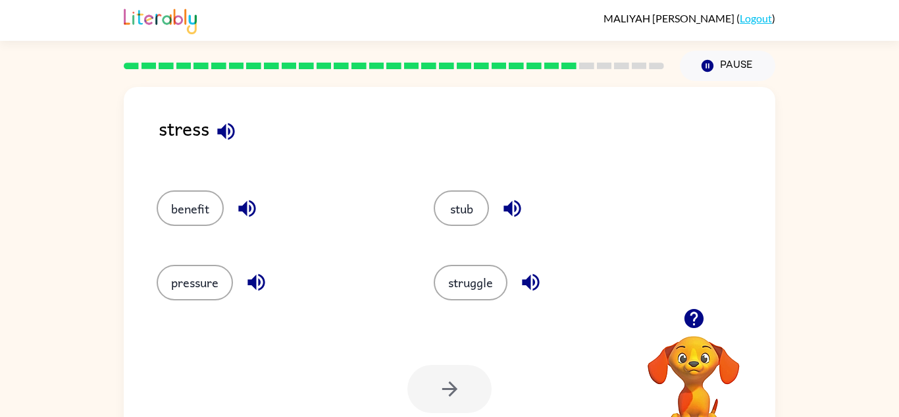
click at [226, 131] on icon "button" at bounding box center [225, 130] width 17 height 17
click at [246, 203] on icon "button" at bounding box center [246, 208] width 17 height 17
click at [261, 271] on icon "button" at bounding box center [256, 282] width 23 height 23
click at [177, 281] on button "pressure" at bounding box center [195, 283] width 76 height 36
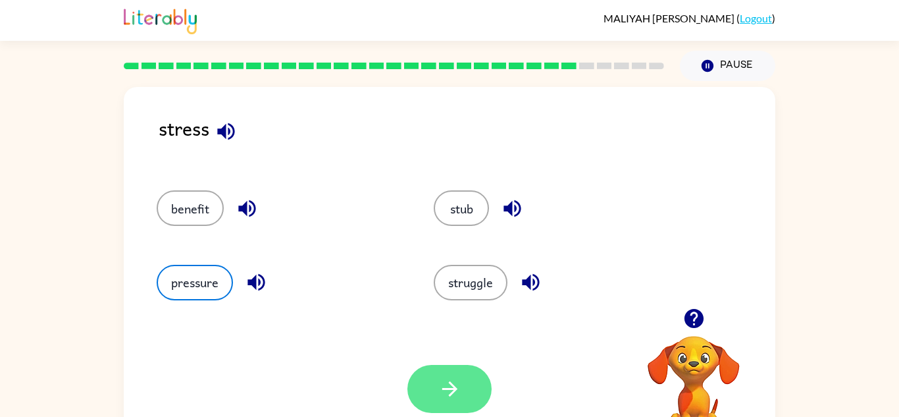
click at [429, 388] on button "button" at bounding box center [450, 389] width 84 height 48
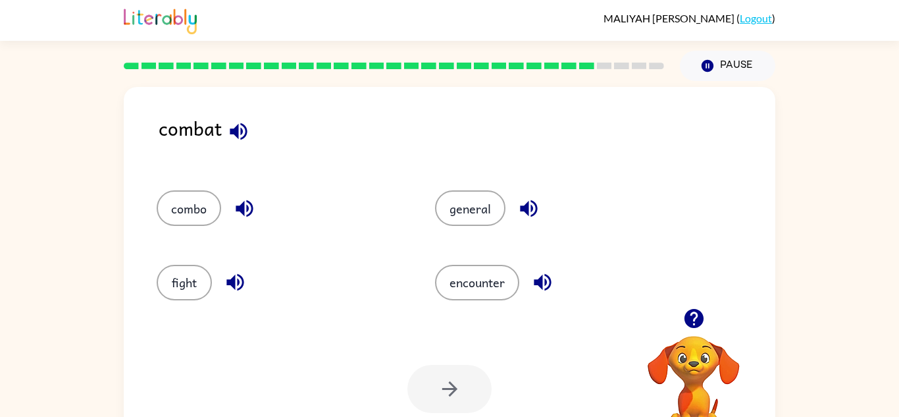
click at [236, 127] on icon "button" at bounding box center [238, 130] width 17 height 17
click at [238, 197] on icon "button" at bounding box center [244, 208] width 23 height 23
click at [217, 213] on button "combo" at bounding box center [189, 208] width 65 height 36
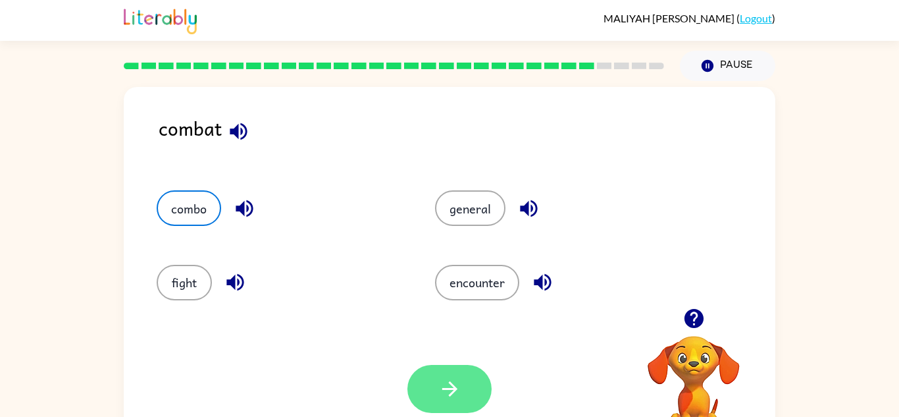
click at [432, 370] on button "button" at bounding box center [450, 389] width 84 height 48
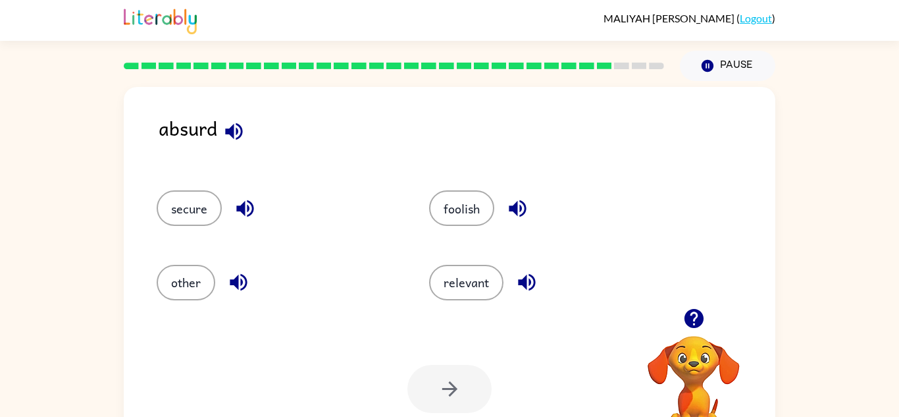
click at [237, 122] on icon "button" at bounding box center [234, 131] width 23 height 23
click at [531, 275] on icon "button" at bounding box center [526, 282] width 17 height 17
click at [513, 215] on icon "button" at bounding box center [517, 208] width 23 height 23
click at [252, 209] on icon "button" at bounding box center [244, 208] width 17 height 17
click at [488, 265] on button "relevant" at bounding box center [466, 283] width 74 height 36
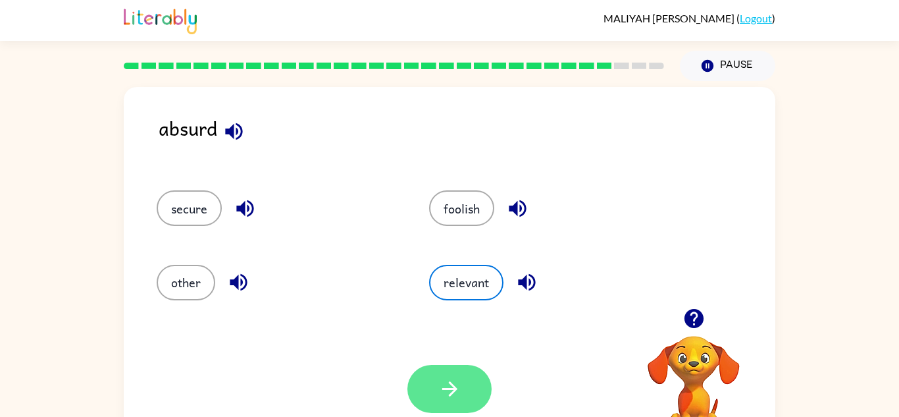
click at [446, 375] on button "button" at bounding box center [450, 389] width 84 height 48
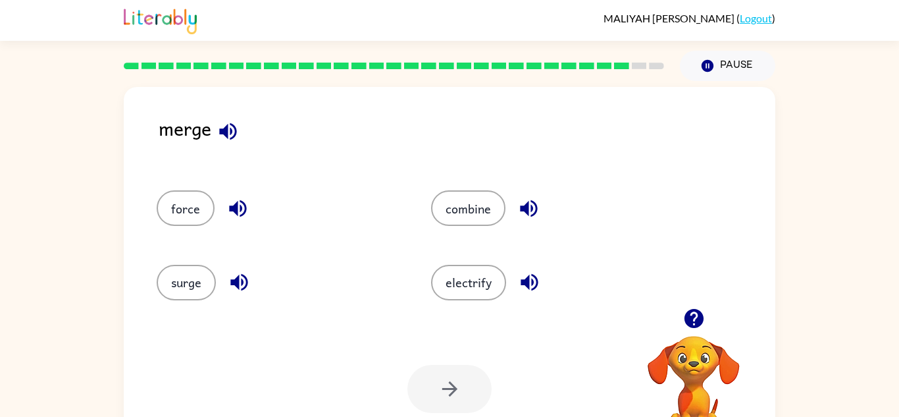
click at [231, 134] on icon "button" at bounding box center [228, 131] width 23 height 23
click at [237, 207] on icon "button" at bounding box center [237, 208] width 17 height 17
click at [203, 208] on button "force" at bounding box center [186, 208] width 58 height 36
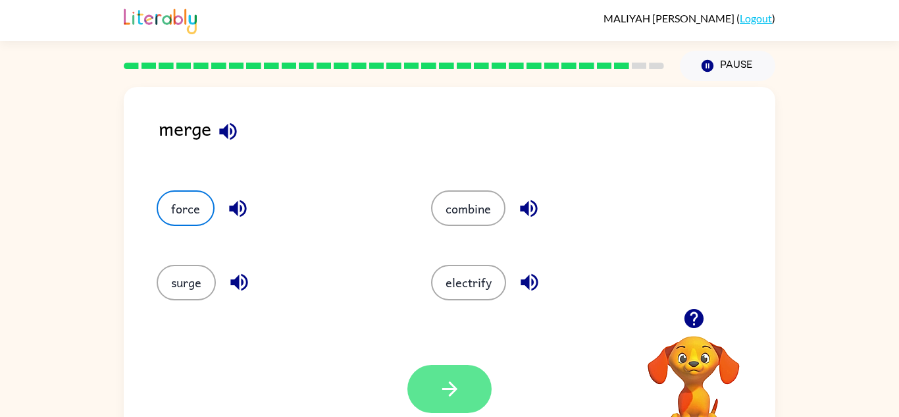
click at [449, 371] on button "button" at bounding box center [450, 389] width 84 height 48
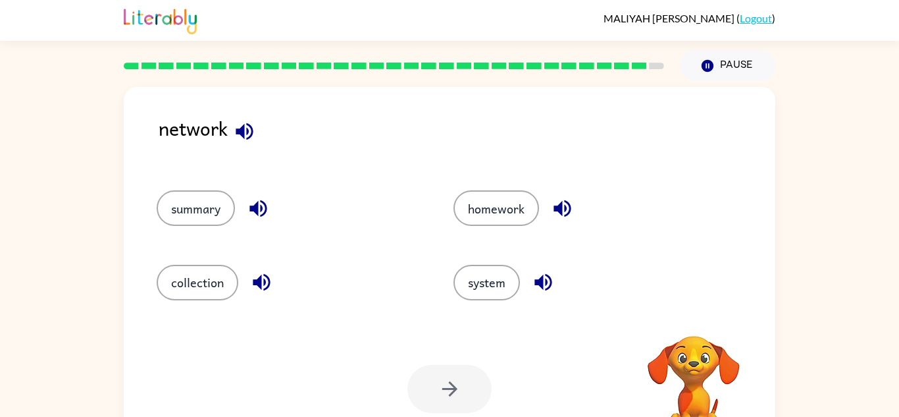
click at [244, 131] on icon "button" at bounding box center [244, 130] width 17 height 17
click at [252, 203] on icon "button" at bounding box center [258, 208] width 23 height 23
click at [259, 280] on icon "button" at bounding box center [261, 282] width 17 height 17
click at [540, 288] on icon "button" at bounding box center [543, 282] width 23 height 23
click at [489, 280] on button "system" at bounding box center [487, 283] width 67 height 36
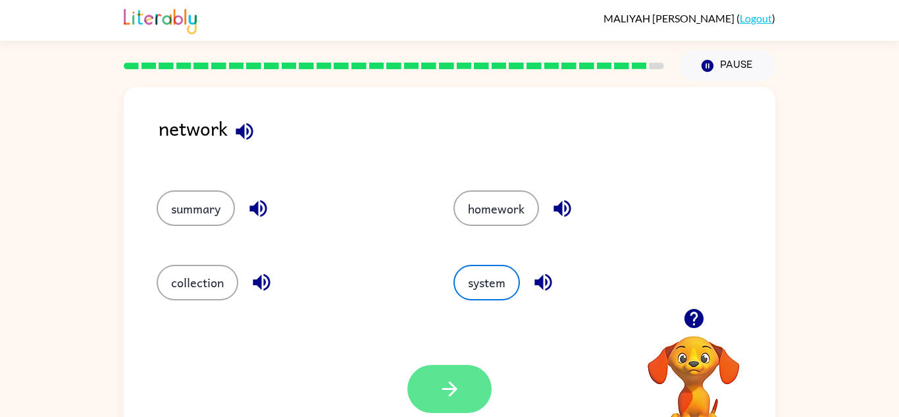
click at [449, 385] on icon "button" at bounding box center [450, 388] width 23 height 23
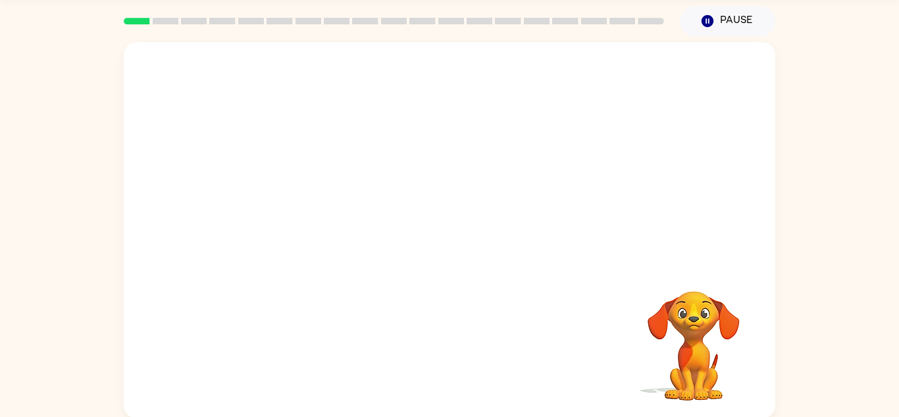
scroll to position [46, 0]
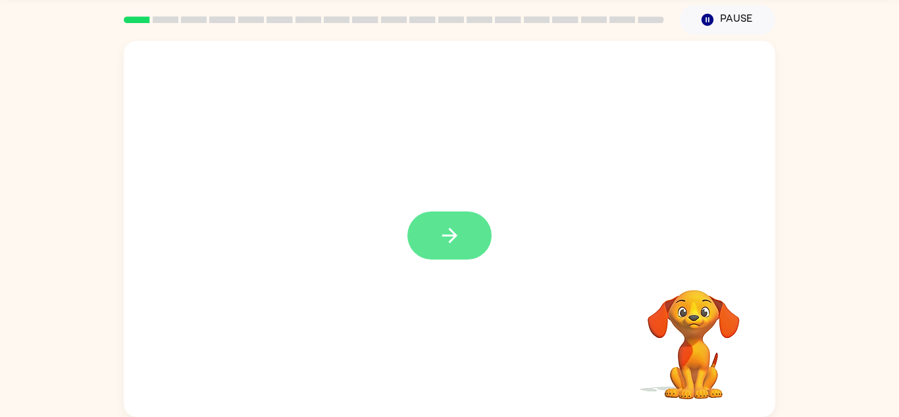
click at [439, 235] on icon "button" at bounding box center [450, 235] width 23 height 23
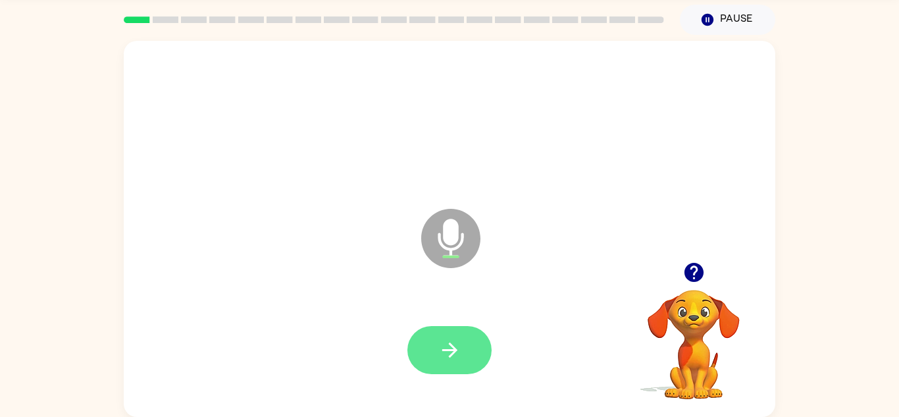
click at [457, 348] on icon "button" at bounding box center [450, 349] width 23 height 23
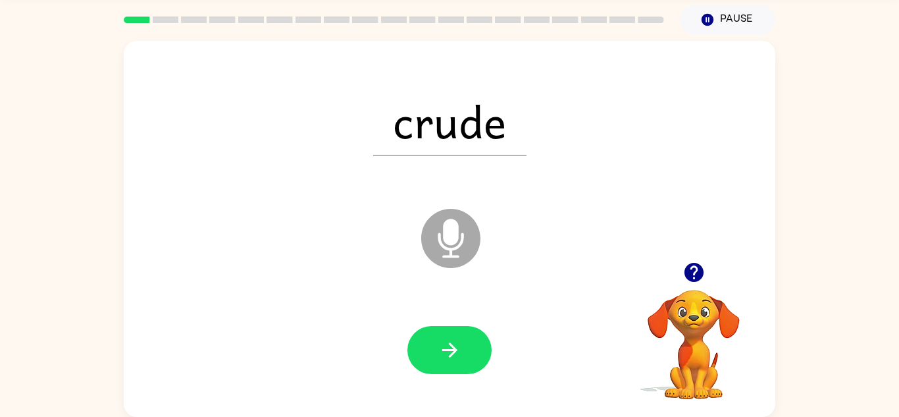
click at [457, 348] on icon "button" at bounding box center [450, 349] width 23 height 23
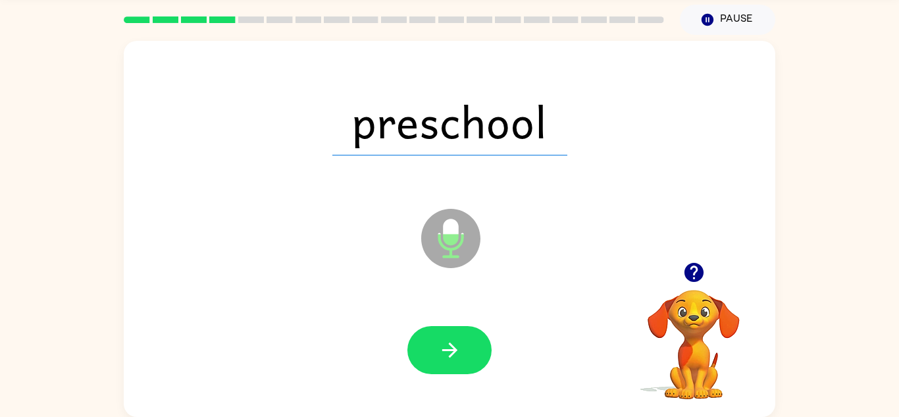
click at [457, 348] on icon "button" at bounding box center [450, 349] width 23 height 23
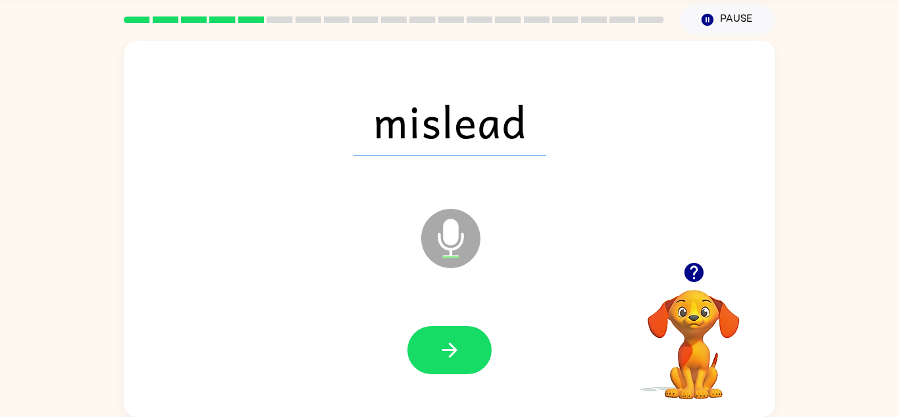
click at [457, 348] on icon "button" at bounding box center [450, 349] width 23 height 23
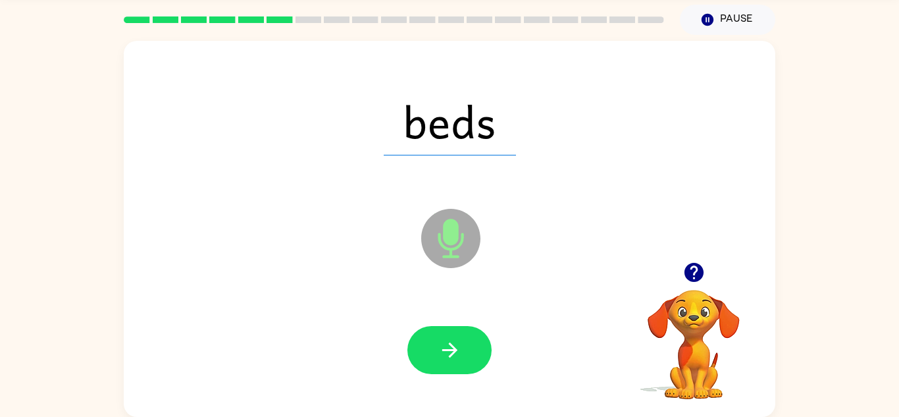
click at [457, 348] on icon "button" at bounding box center [450, 349] width 23 height 23
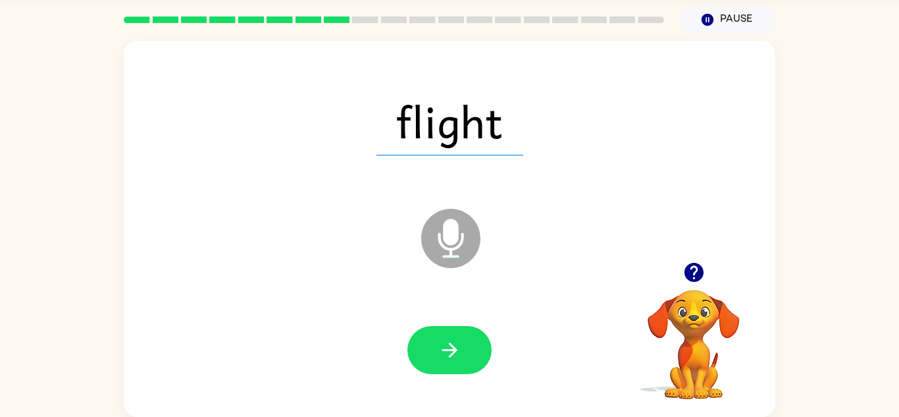
click at [457, 348] on icon "button" at bounding box center [450, 349] width 23 height 23
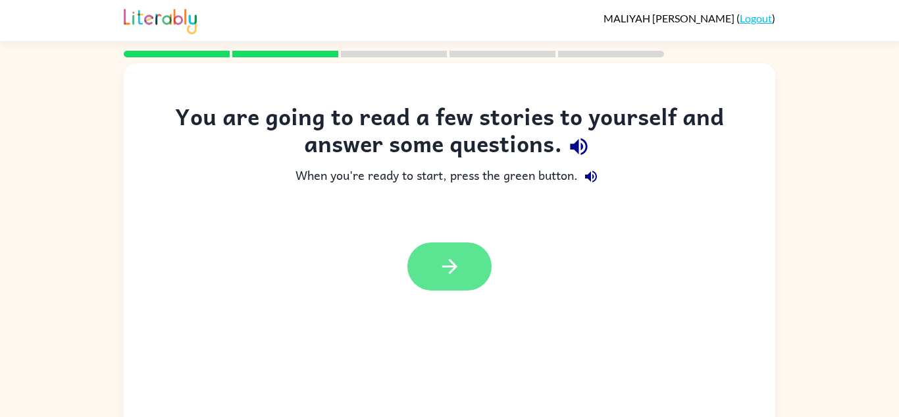
click at [462, 260] on button "button" at bounding box center [450, 266] width 84 height 48
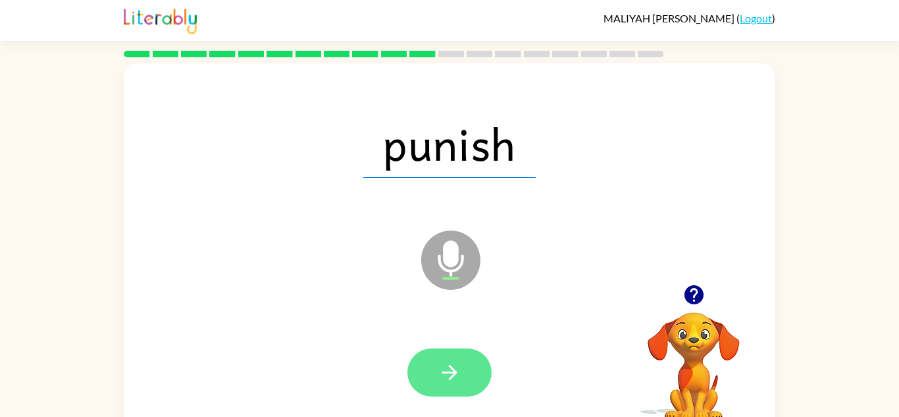
click at [466, 359] on button "button" at bounding box center [450, 372] width 84 height 48
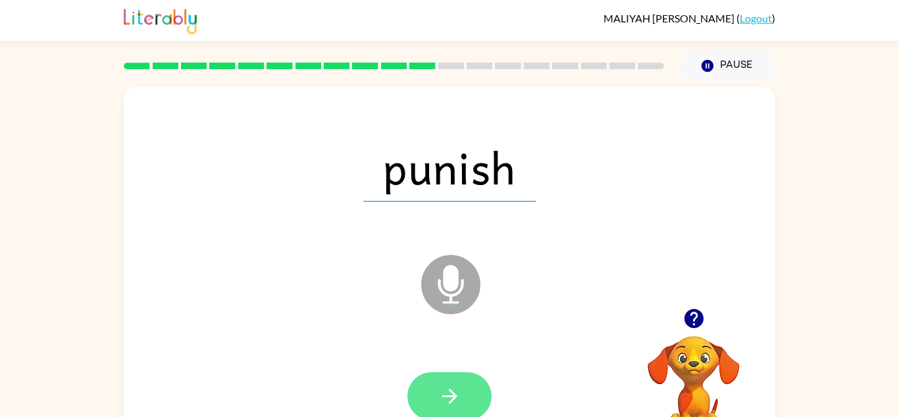
click at [459, 387] on icon "button" at bounding box center [450, 396] width 23 height 23
click at [458, 379] on button "button" at bounding box center [450, 396] width 84 height 48
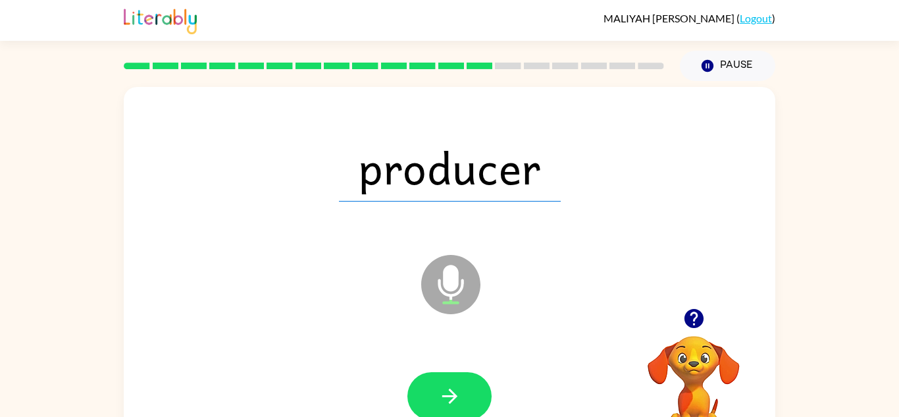
click at [458, 379] on button "button" at bounding box center [450, 396] width 84 height 48
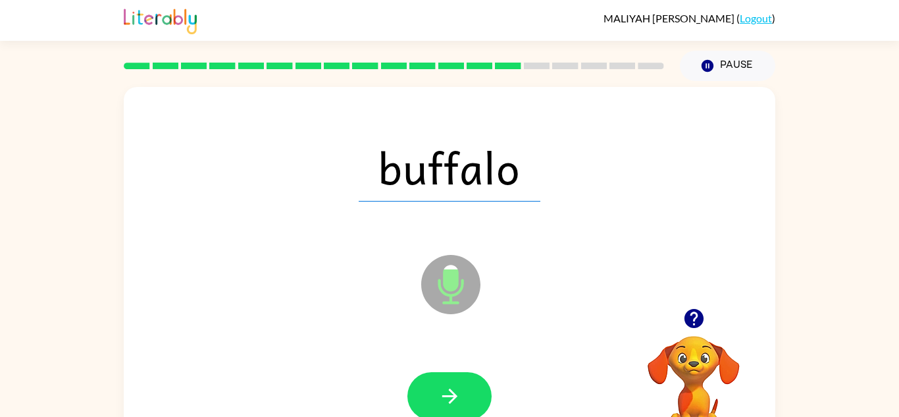
click at [458, 379] on button "button" at bounding box center [450, 396] width 84 height 48
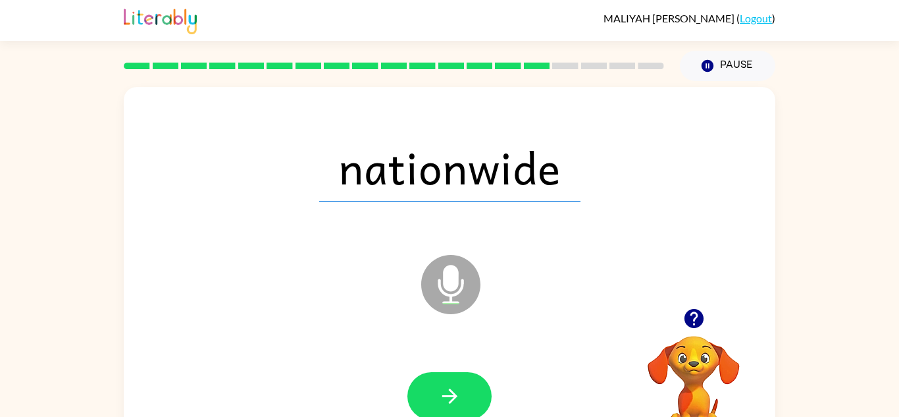
click at [458, 379] on button "button" at bounding box center [450, 396] width 84 height 48
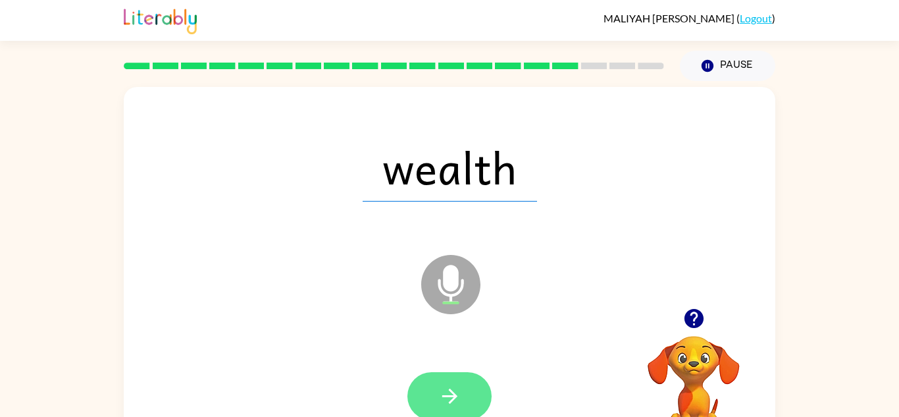
click at [471, 385] on button "button" at bounding box center [450, 396] width 84 height 48
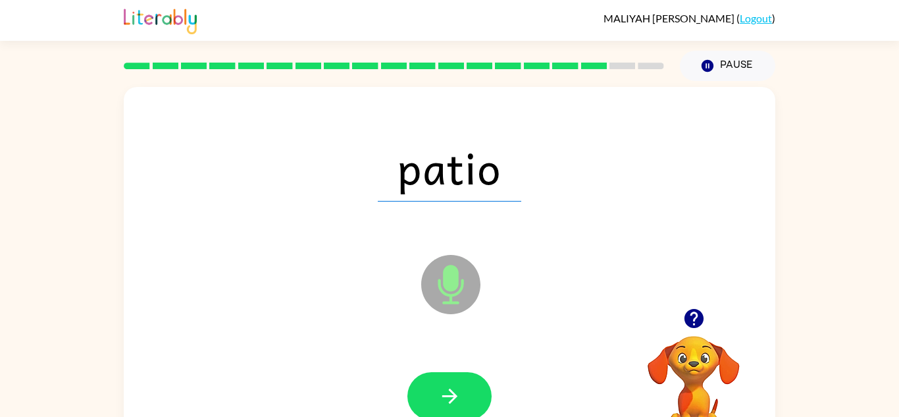
click at [471, 385] on button "button" at bounding box center [450, 396] width 84 height 48
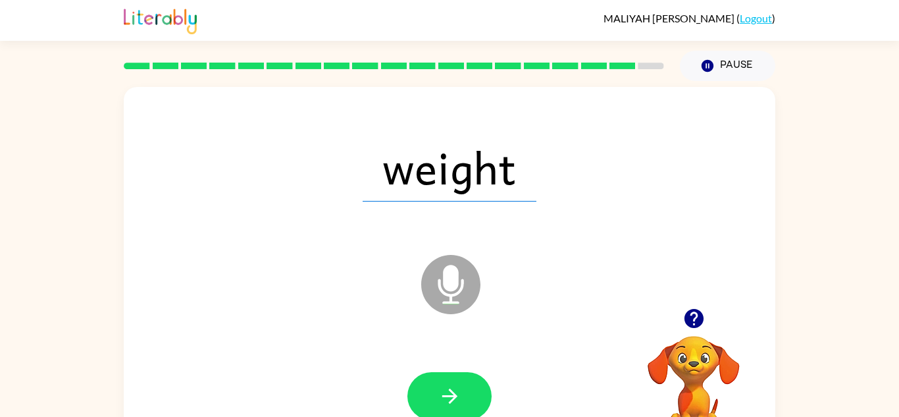
click at [471, 385] on button "button" at bounding box center [450, 396] width 84 height 48
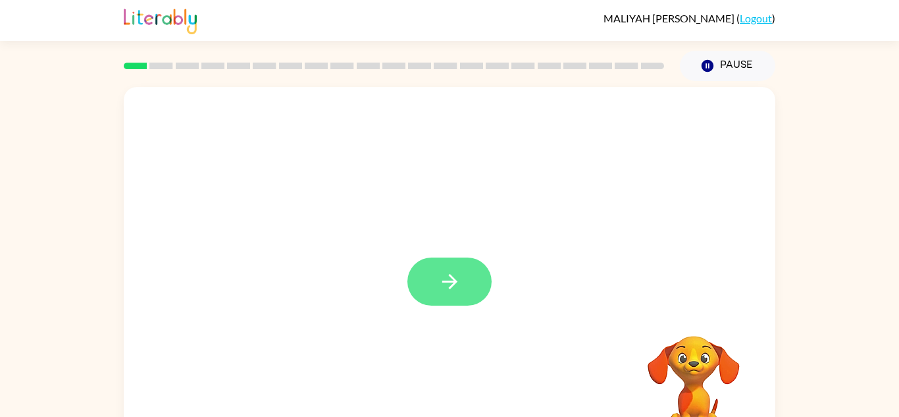
click at [470, 285] on button "button" at bounding box center [450, 281] width 84 height 48
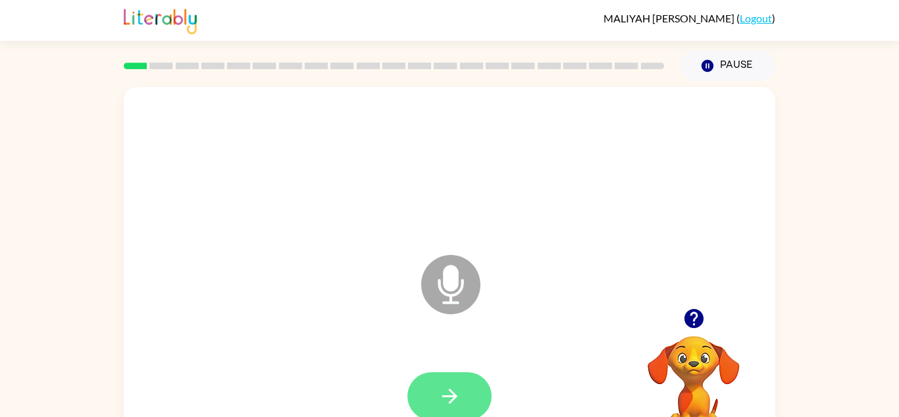
click at [433, 388] on button "button" at bounding box center [450, 396] width 84 height 48
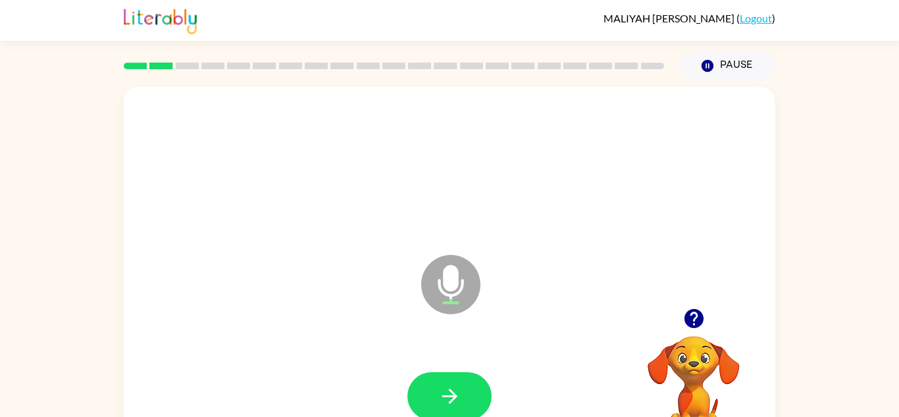
click at [433, 388] on button "button" at bounding box center [450, 396] width 84 height 48
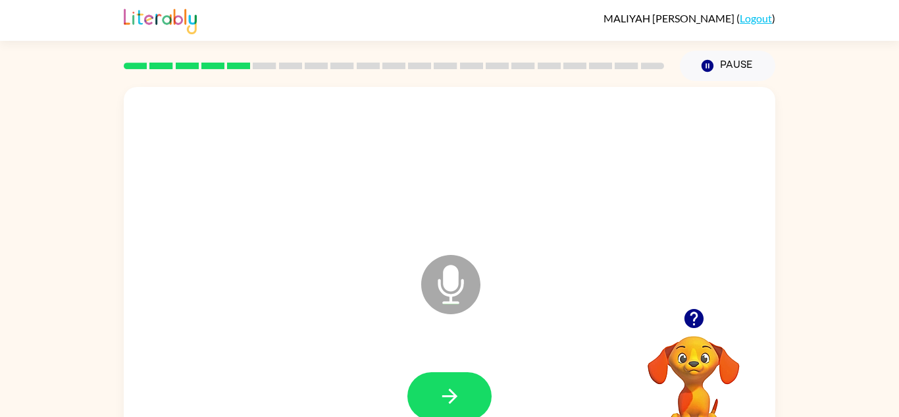
click at [433, 388] on button "button" at bounding box center [450, 396] width 84 height 48
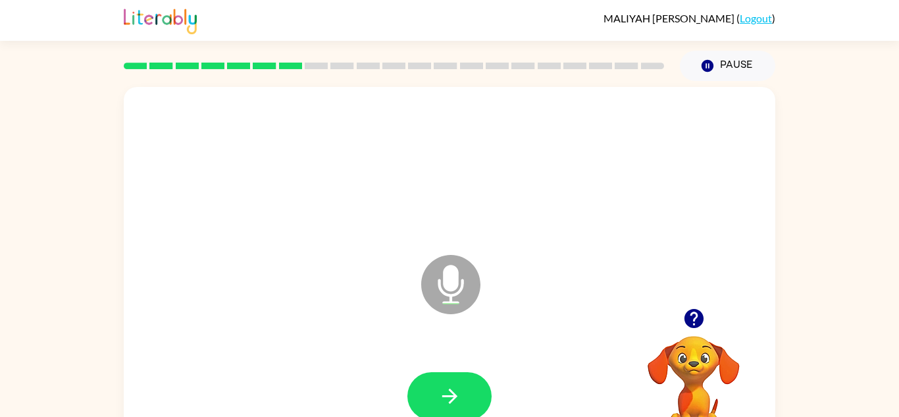
click at [433, 388] on button "button" at bounding box center [450, 396] width 84 height 48
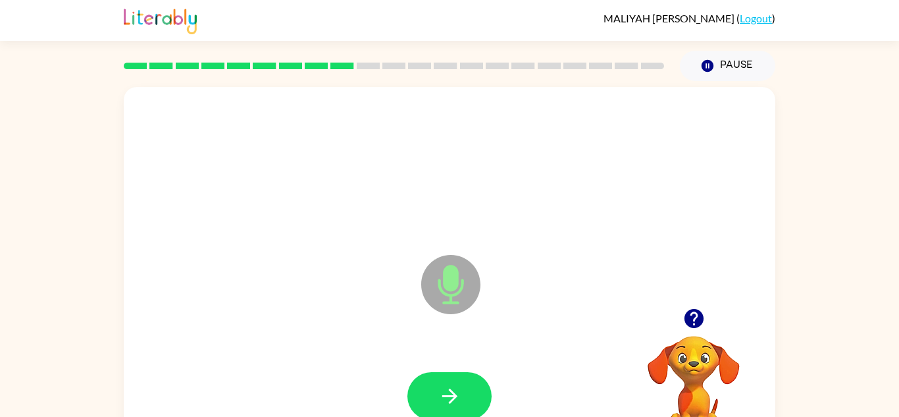
click at [433, 388] on button "button" at bounding box center [450, 396] width 84 height 48
click at [433, 389] on button "button" at bounding box center [450, 396] width 84 height 48
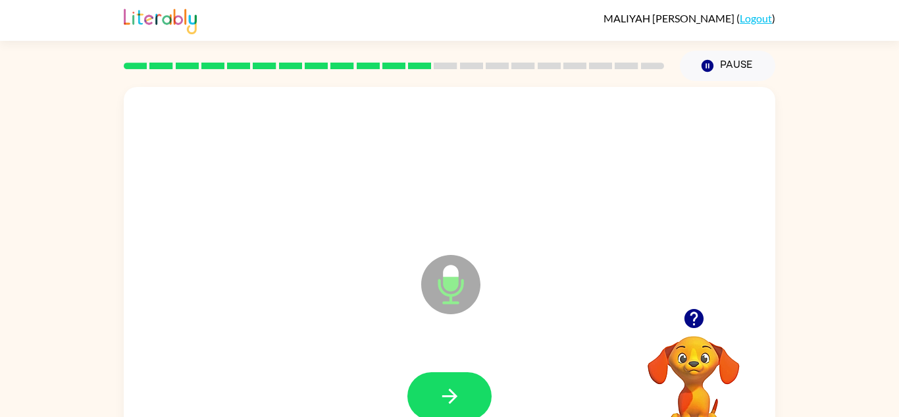
click at [433, 389] on button "button" at bounding box center [450, 396] width 84 height 48
click at [435, 387] on button "button" at bounding box center [450, 396] width 84 height 48
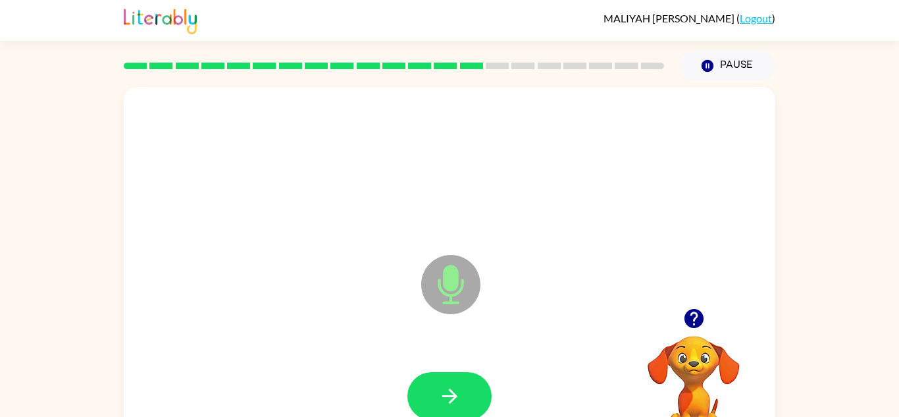
click at [435, 387] on button "button" at bounding box center [450, 396] width 84 height 48
